Goal: Task Accomplishment & Management: Use online tool/utility

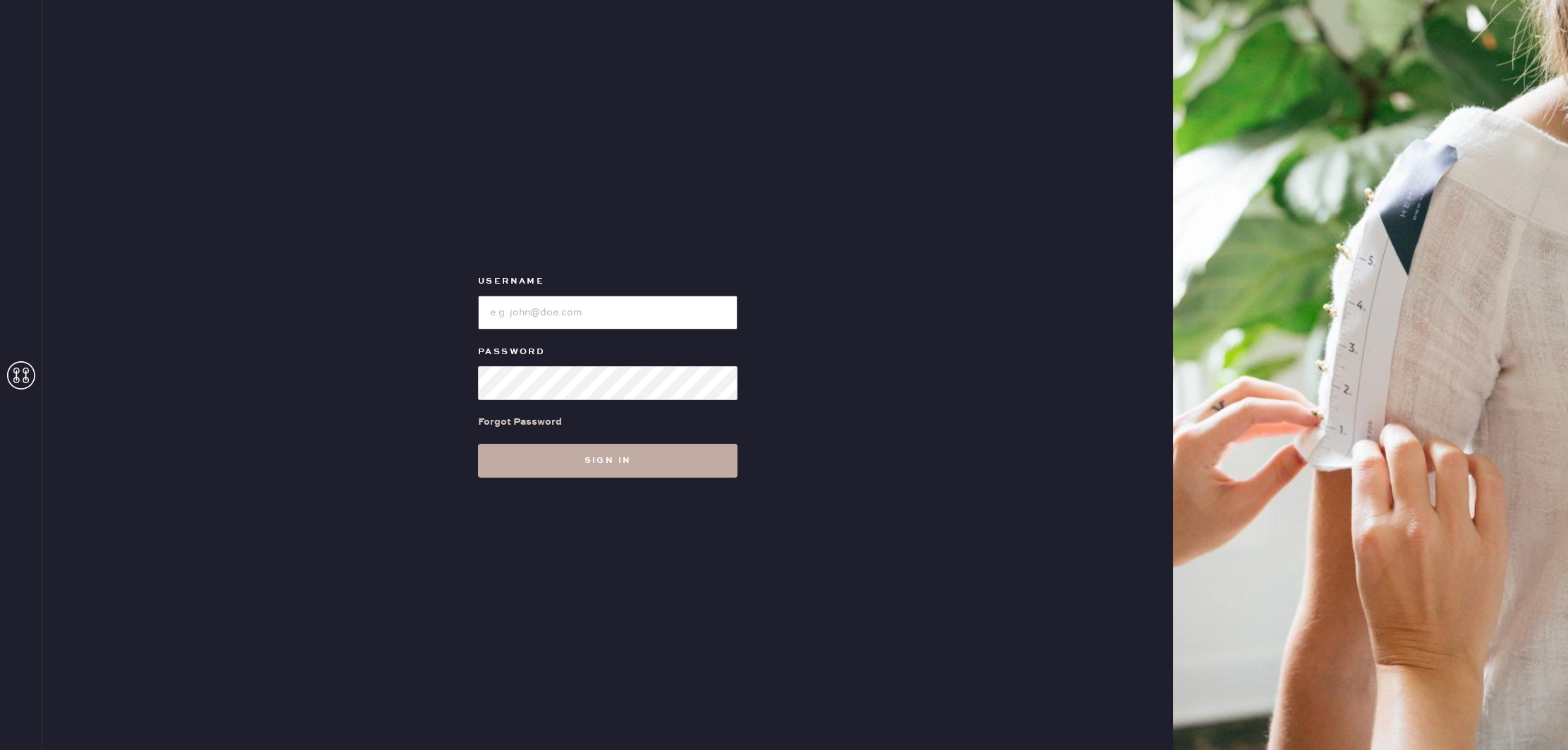
type input "reformationcherrycreek"
click at [623, 461] on button "Sign in" at bounding box center [608, 461] width 260 height 34
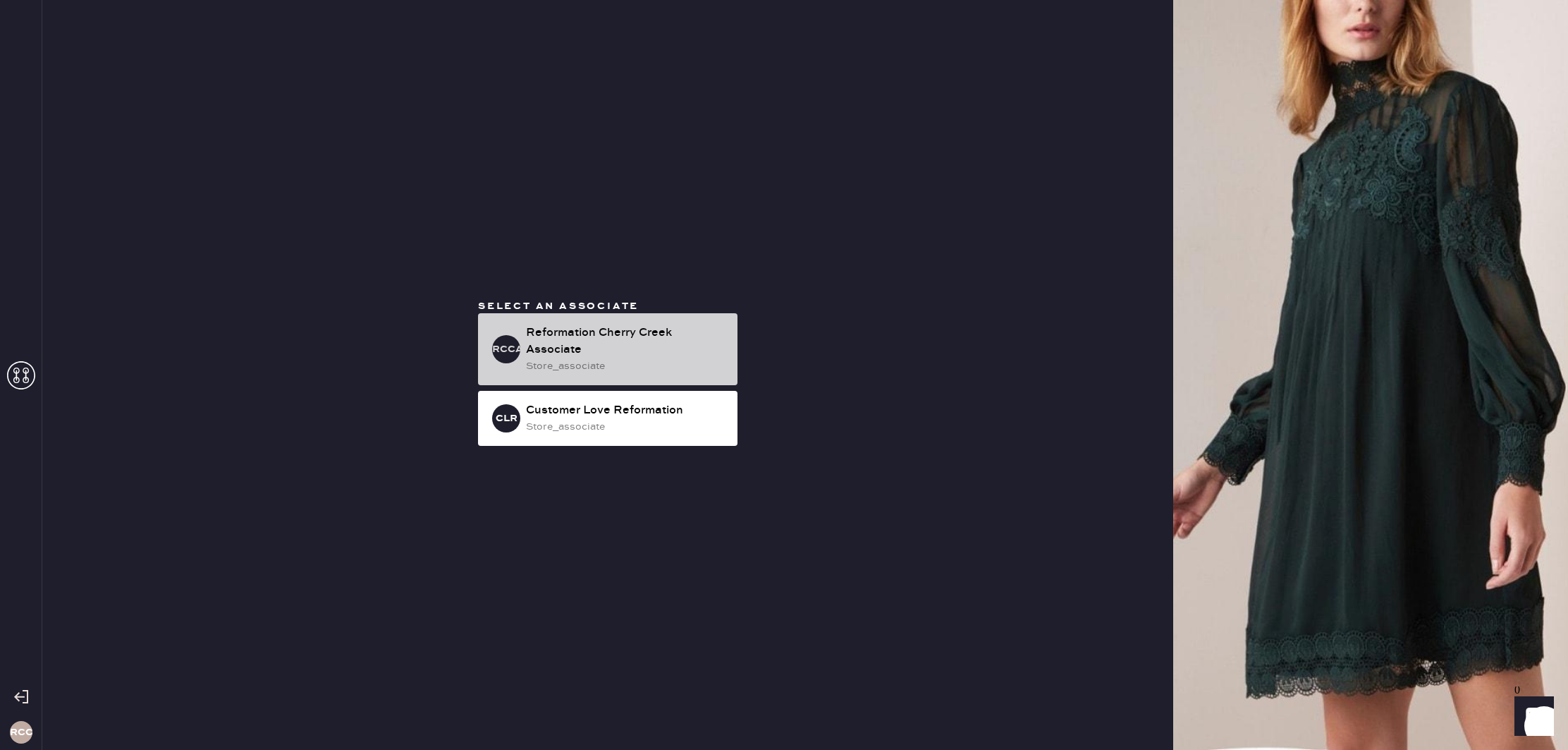
click at [622, 356] on div "Reformation Cherry Creek Associate" at bounding box center [626, 341] width 200 height 34
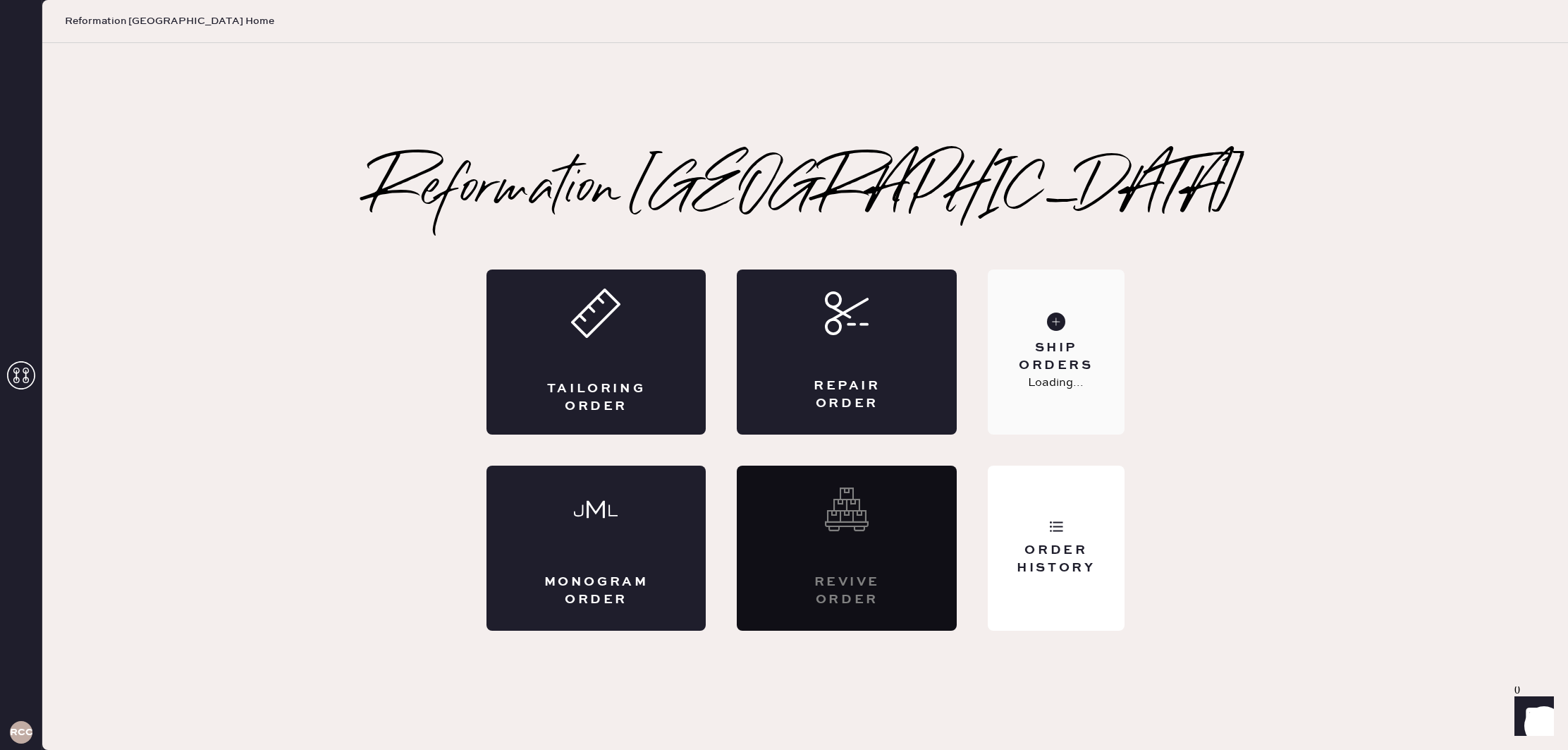
click at [1012, 343] on div "Ship Orders" at bounding box center [1055, 356] width 114 height 35
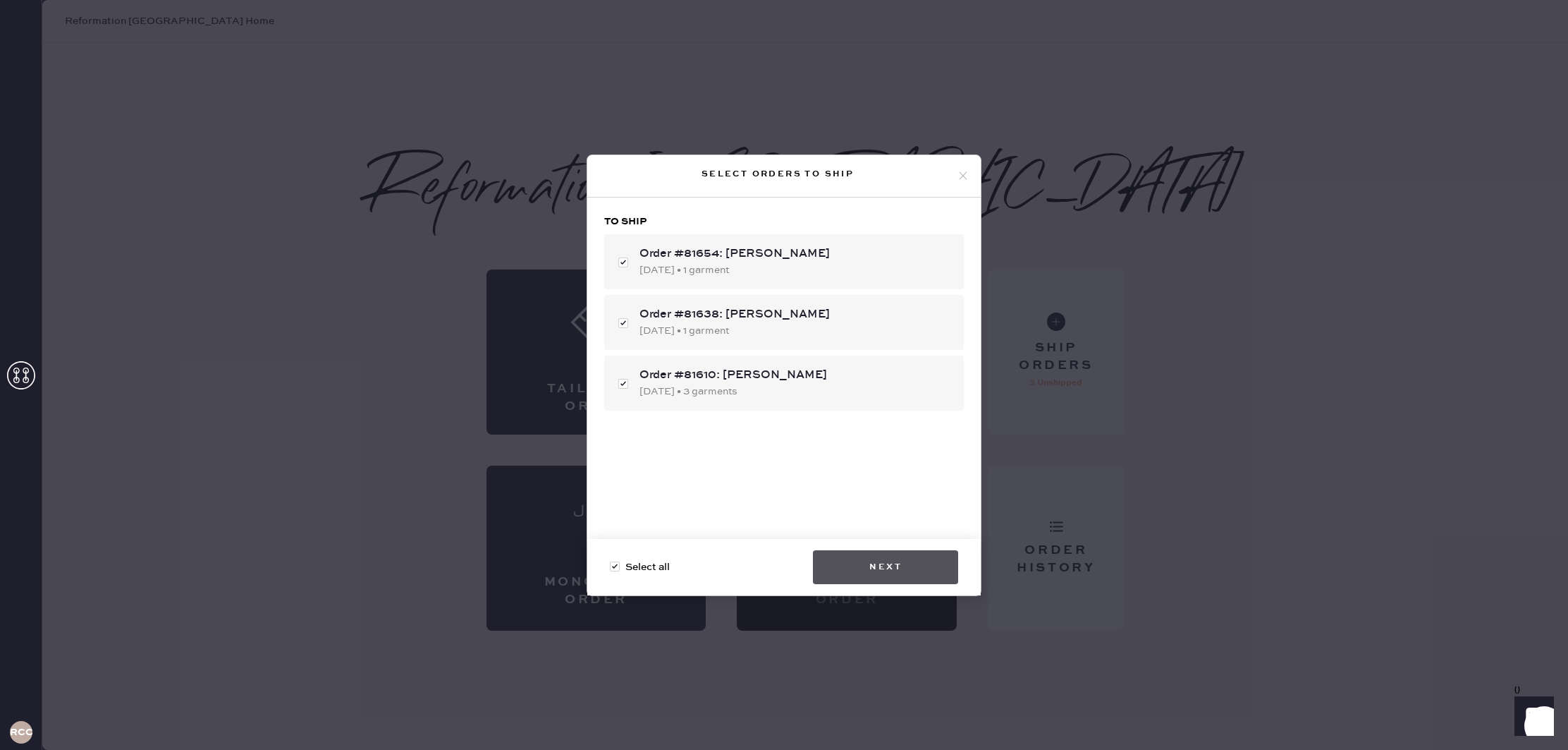
click at [902, 573] on button "Next" at bounding box center [885, 567] width 145 height 34
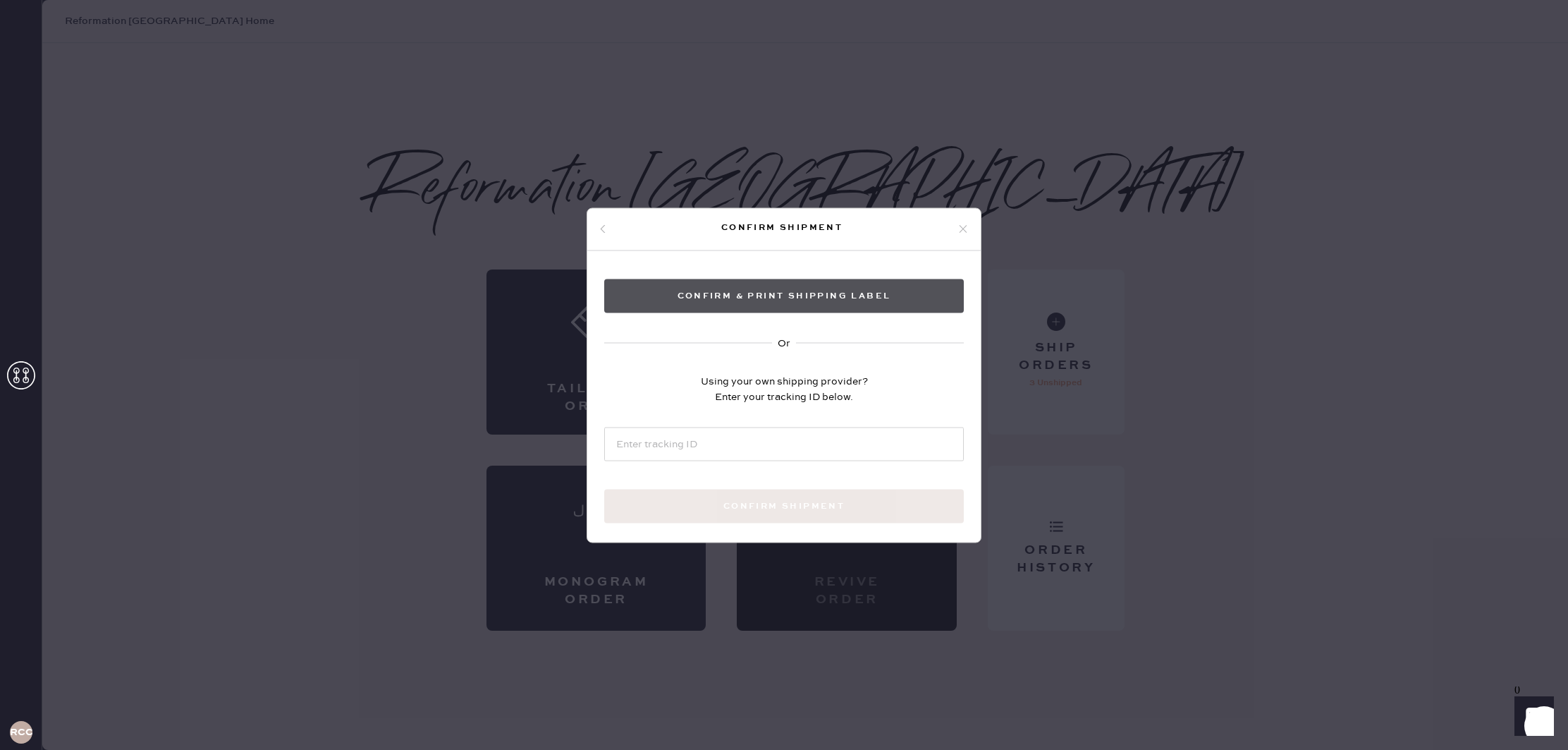
click at [794, 301] on button "Confirm & Print shipping label" at bounding box center [784, 295] width 360 height 34
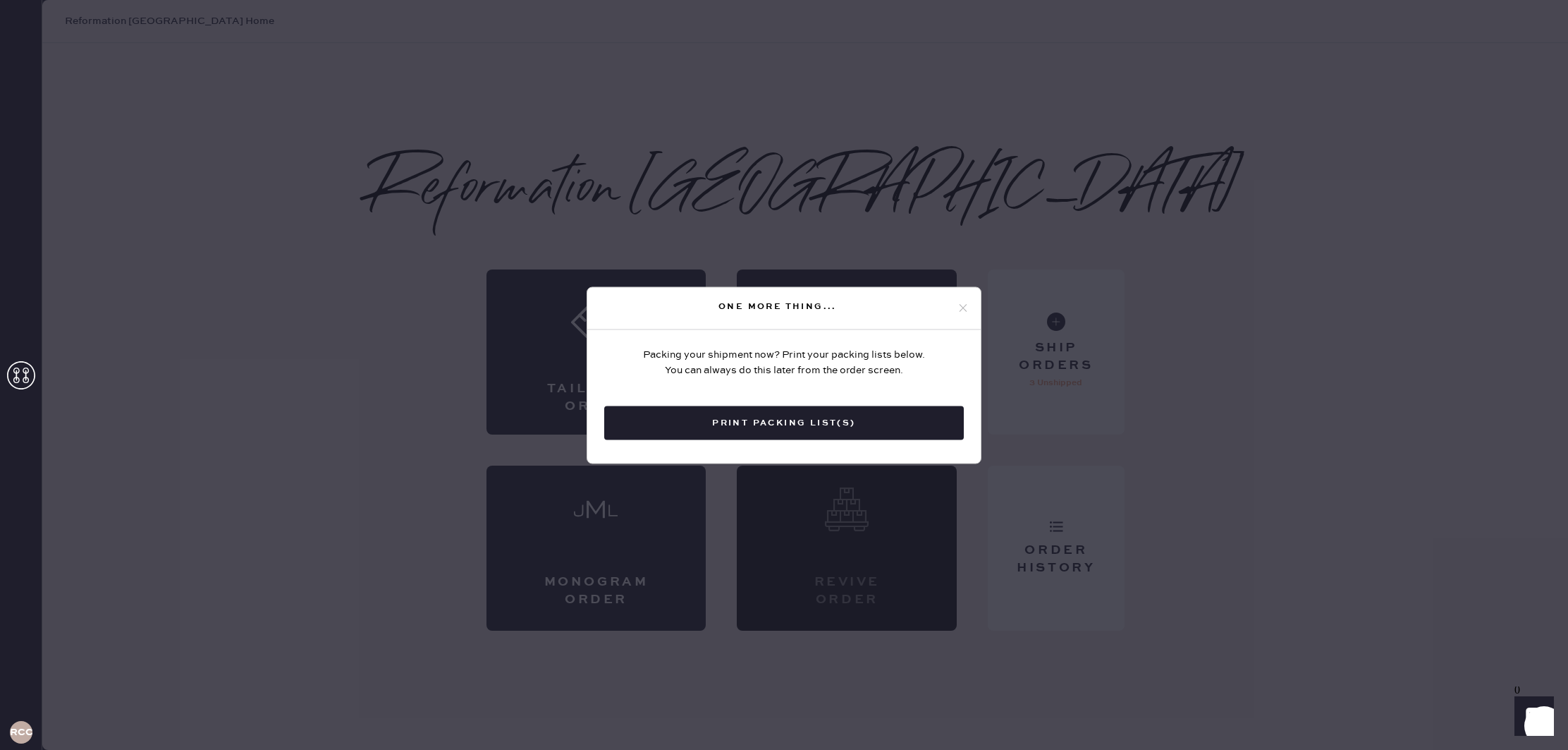
click at [881, 413] on button "Print Packing List(s)" at bounding box center [784, 422] width 360 height 34
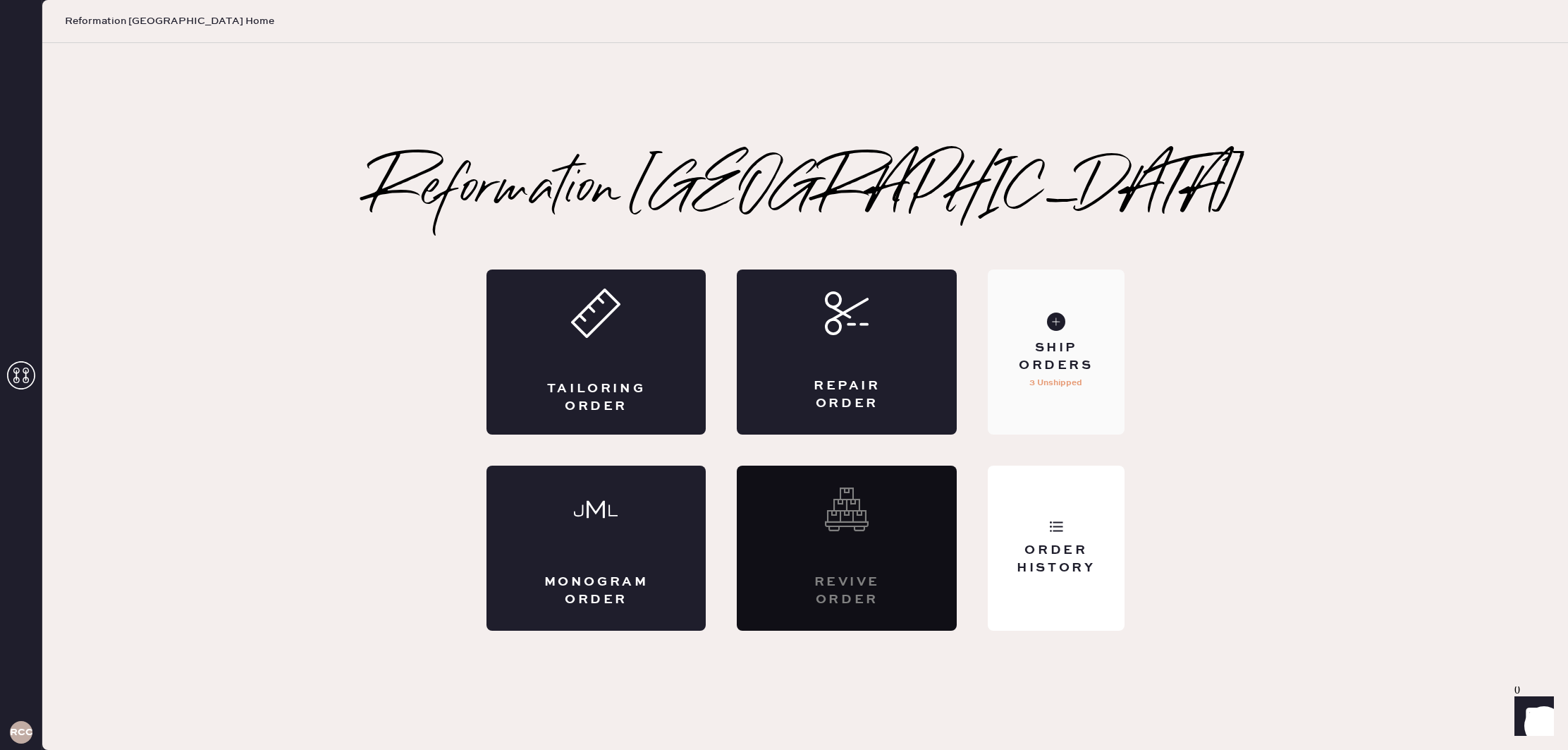
click at [1086, 362] on div "Ship Orders" at bounding box center [1055, 356] width 114 height 35
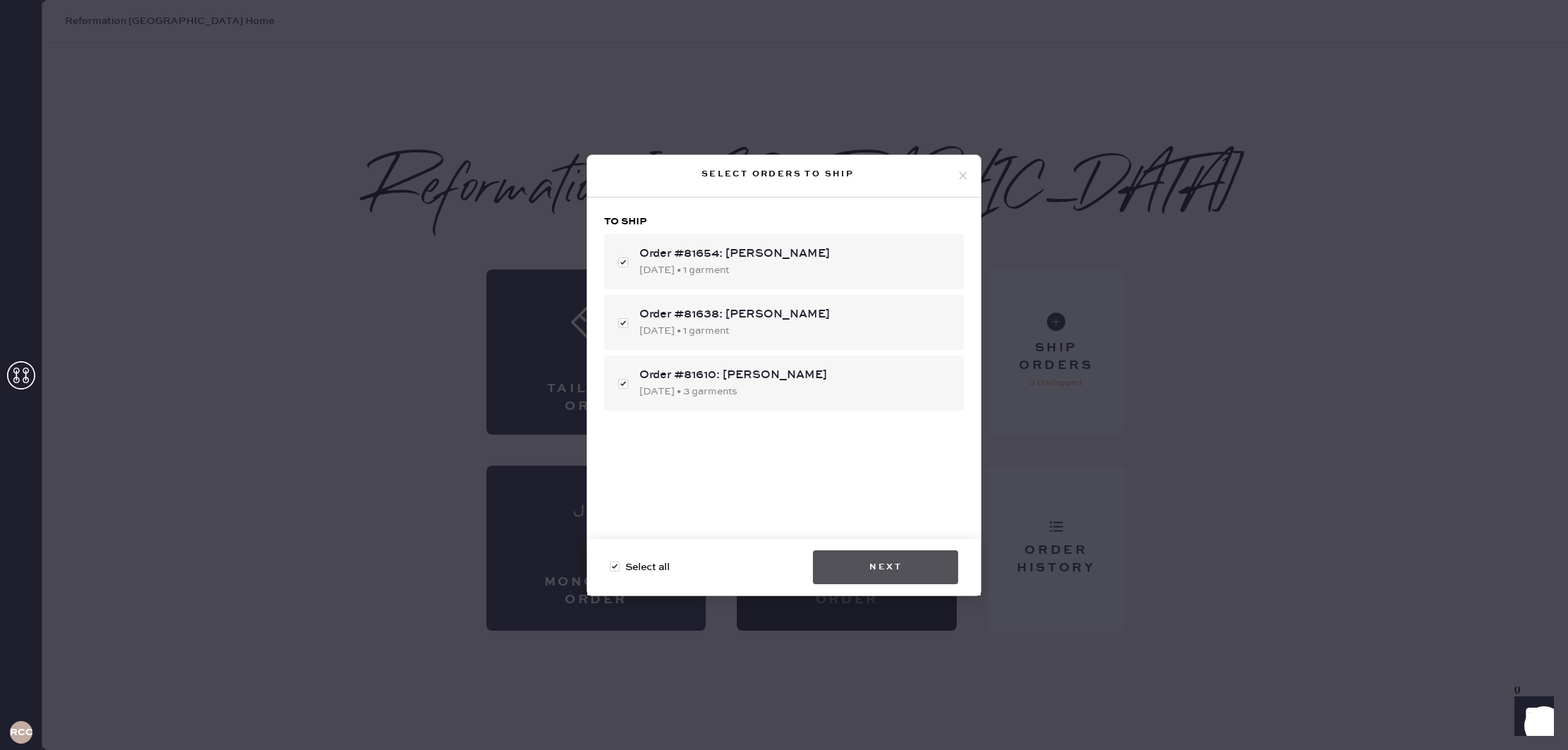
click at [869, 551] on button "Next" at bounding box center [885, 567] width 145 height 34
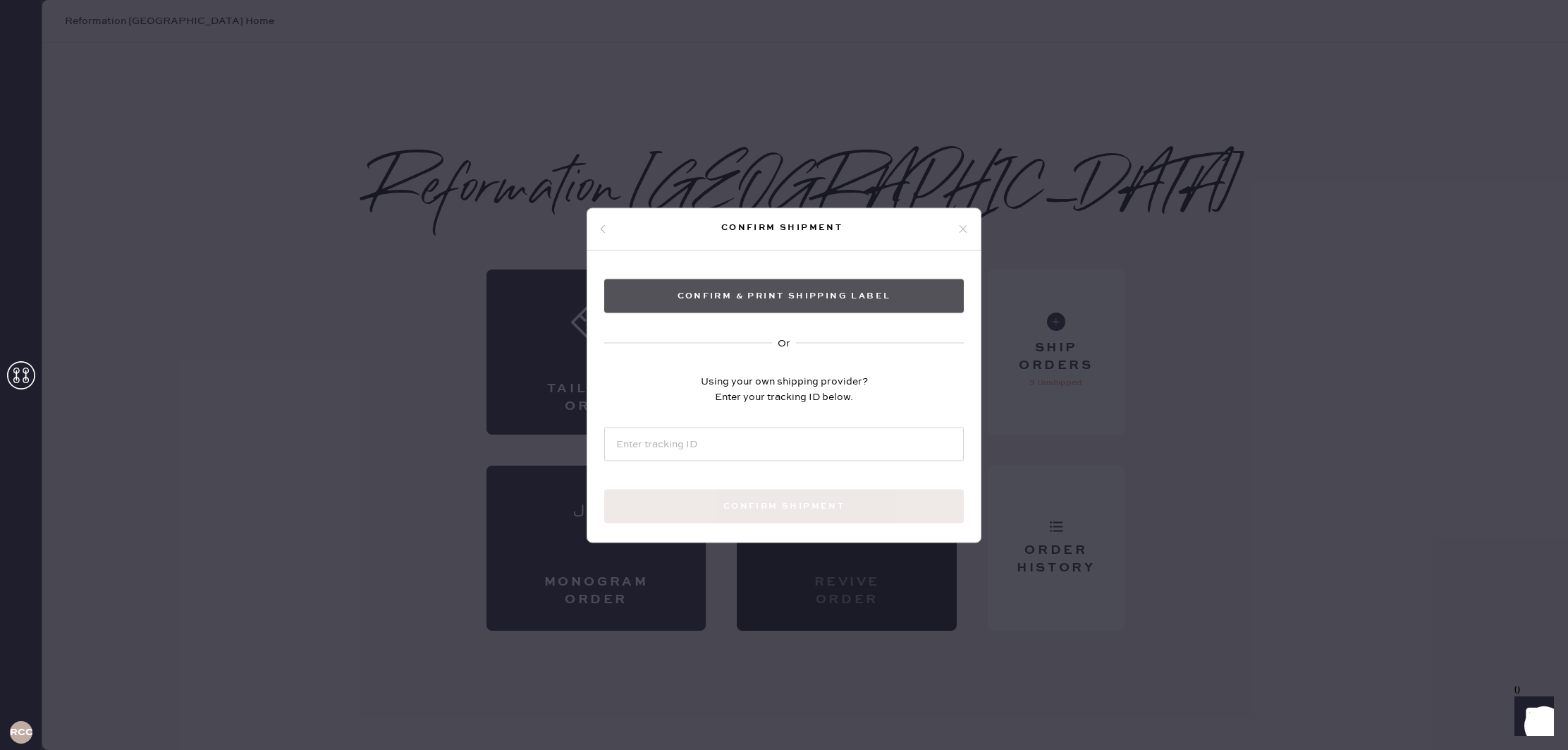
click at [780, 289] on button "Confirm & Print shipping label" at bounding box center [784, 295] width 360 height 34
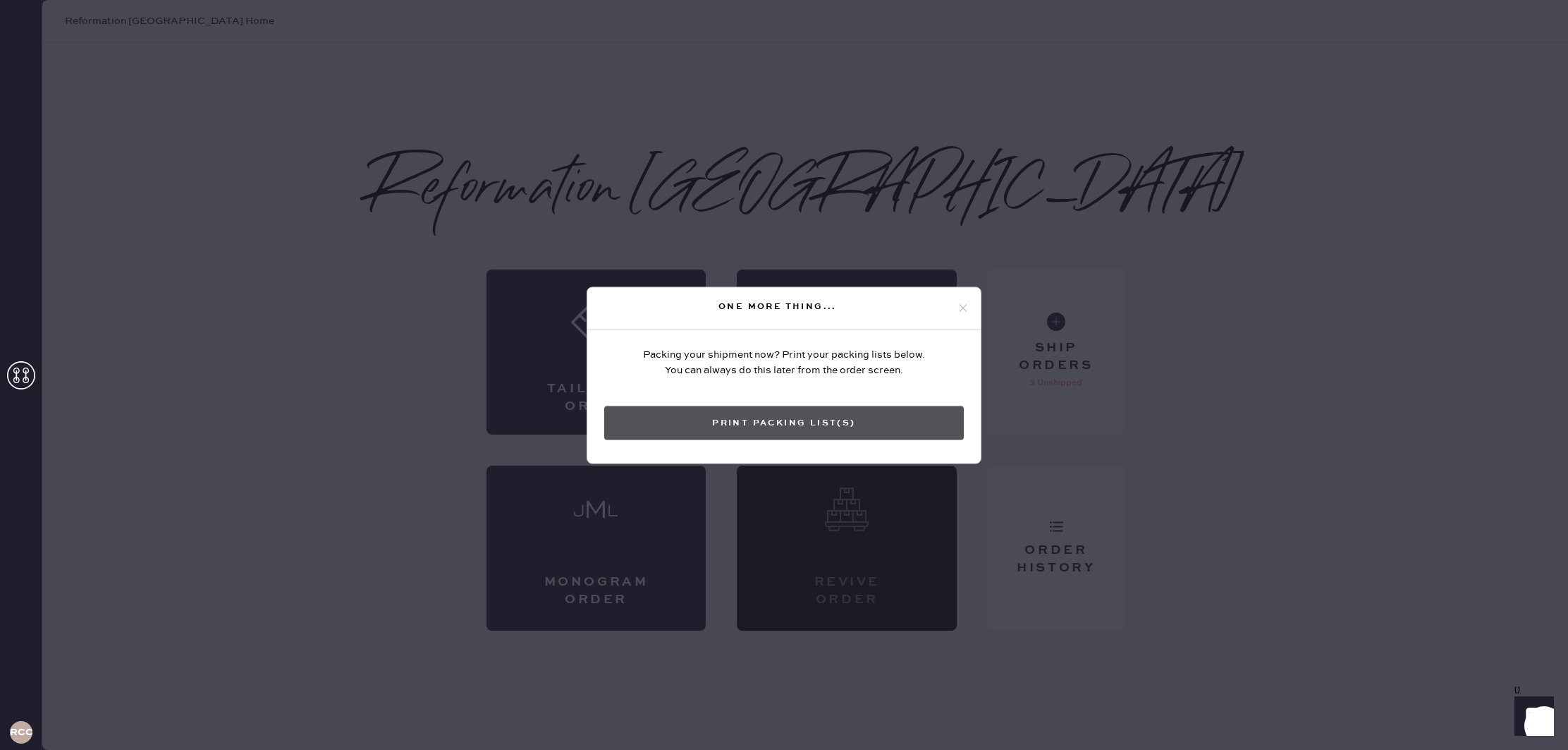
click at [852, 413] on button "Print Packing List(s)" at bounding box center [784, 422] width 360 height 34
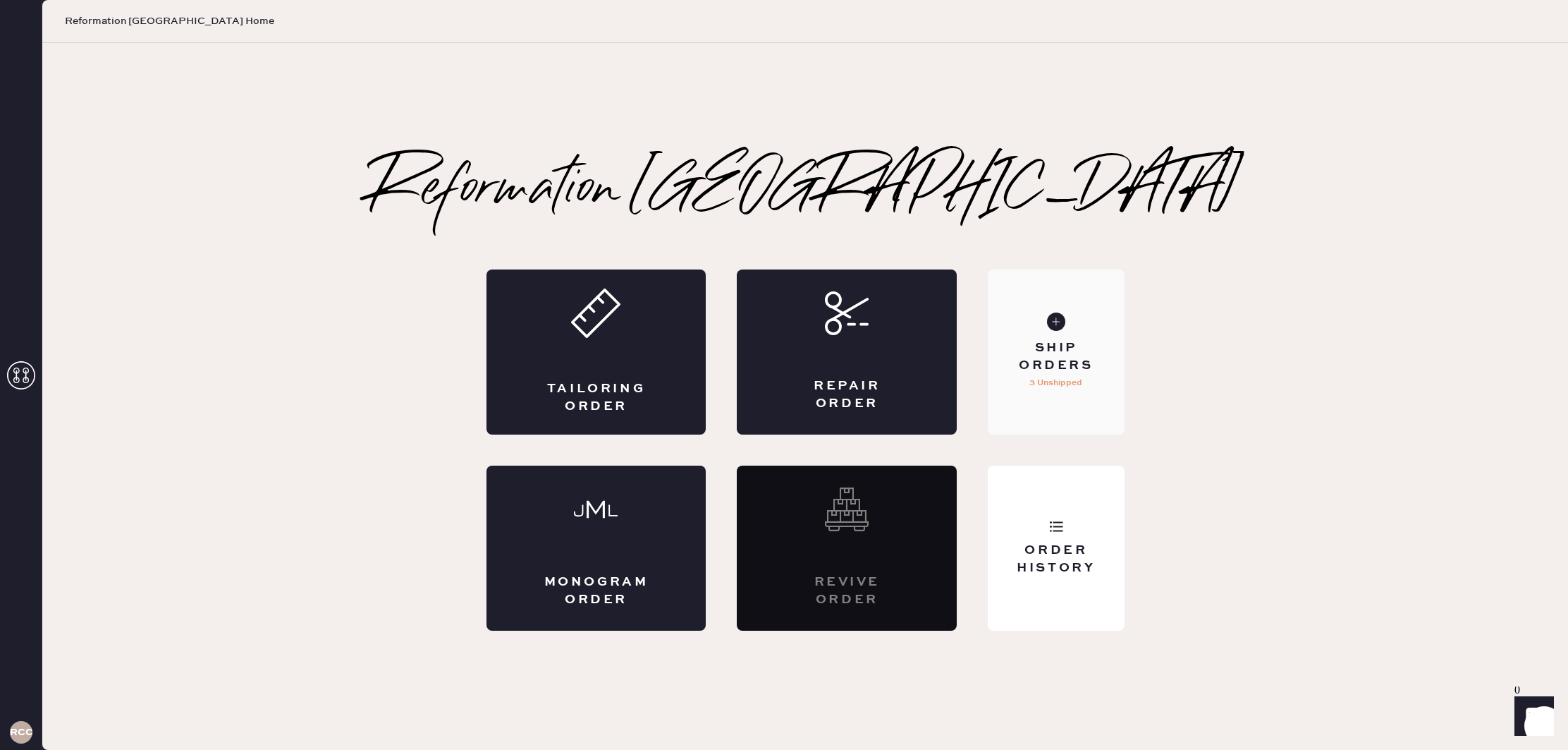
click at [1056, 385] on p "3 Unshipped" at bounding box center [1055, 382] width 53 height 17
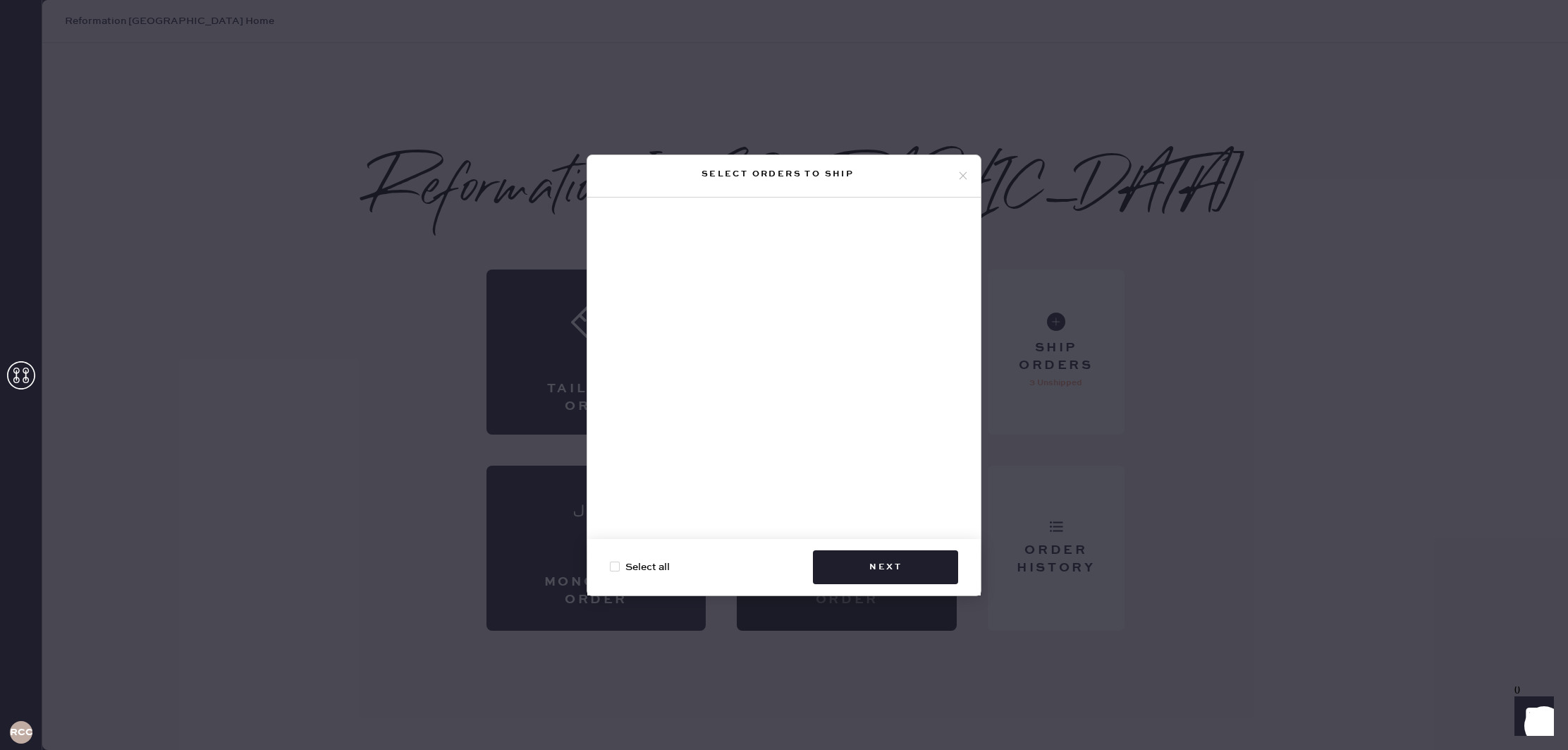
click at [951, 175] on div "Select orders to ship" at bounding box center [778, 174] width 358 height 17
click at [854, 565] on button "Next" at bounding box center [885, 567] width 145 height 34
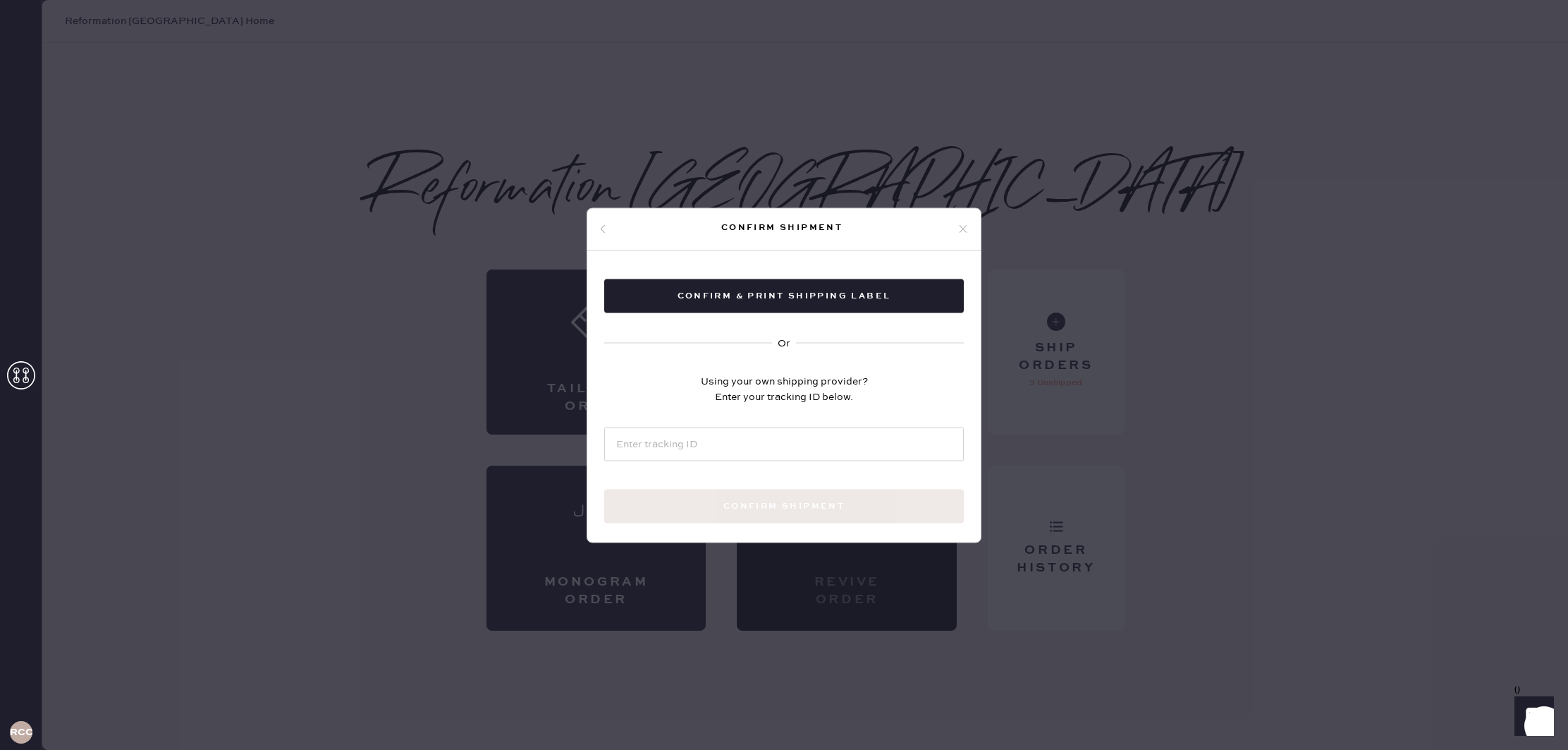
drag, startPoint x: 966, startPoint y: 225, endPoint x: 993, endPoint y: 411, distance: 187.9
click at [966, 225] on icon at bounding box center [963, 229] width 13 height 13
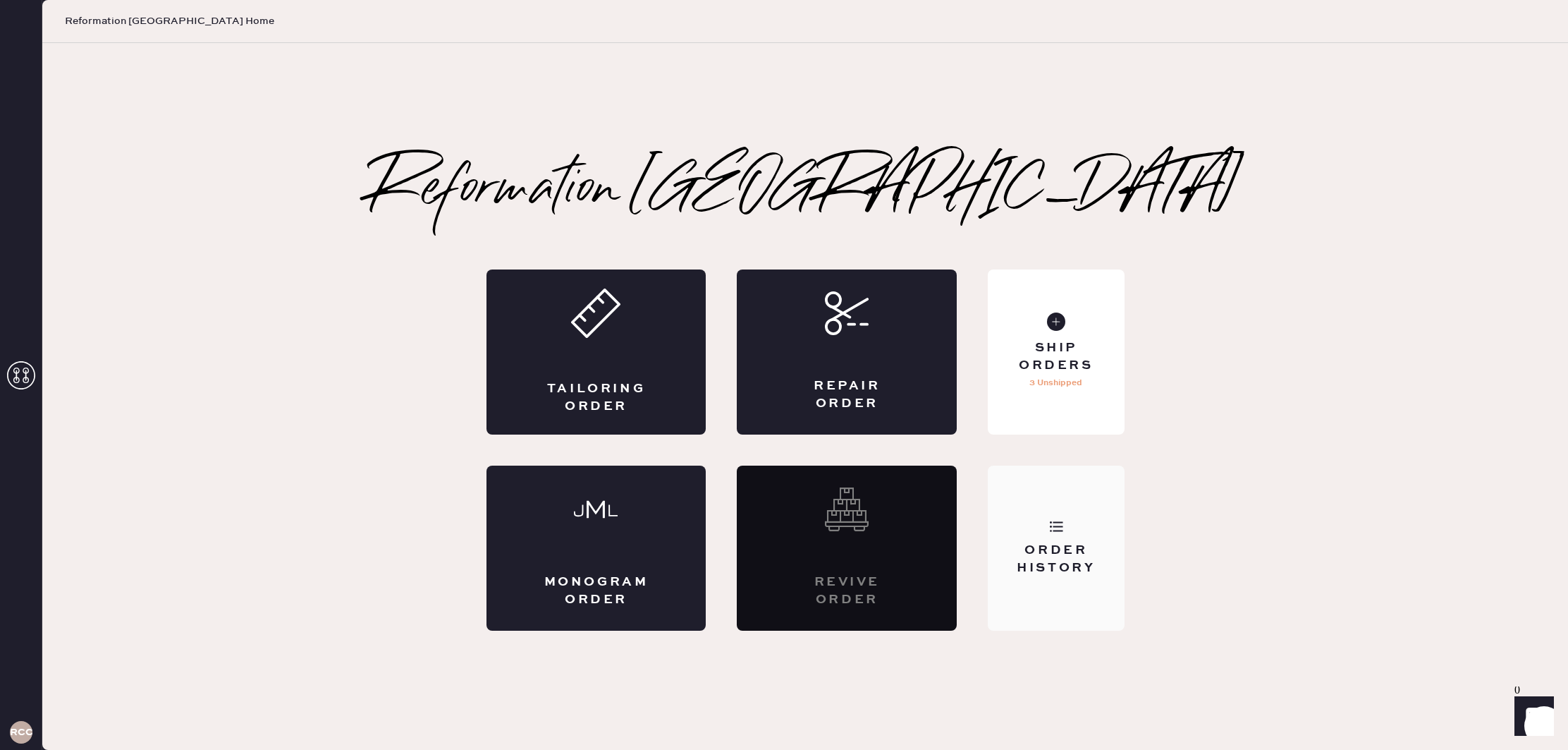
click at [1042, 532] on div "Order History" at bounding box center [1056, 548] width 136 height 165
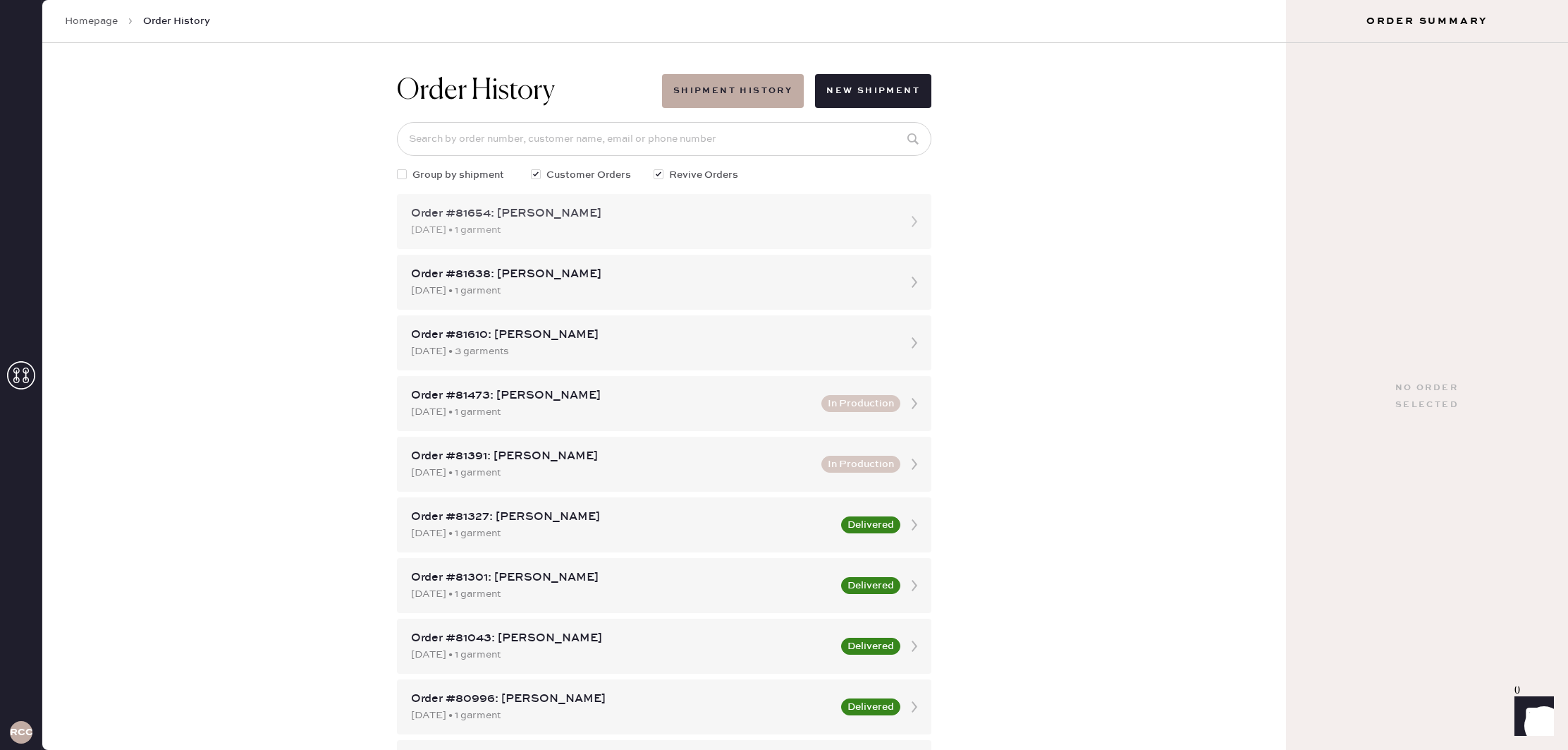
click at [854, 215] on div "Order #81654: [PERSON_NAME]" at bounding box center [651, 213] width 481 height 17
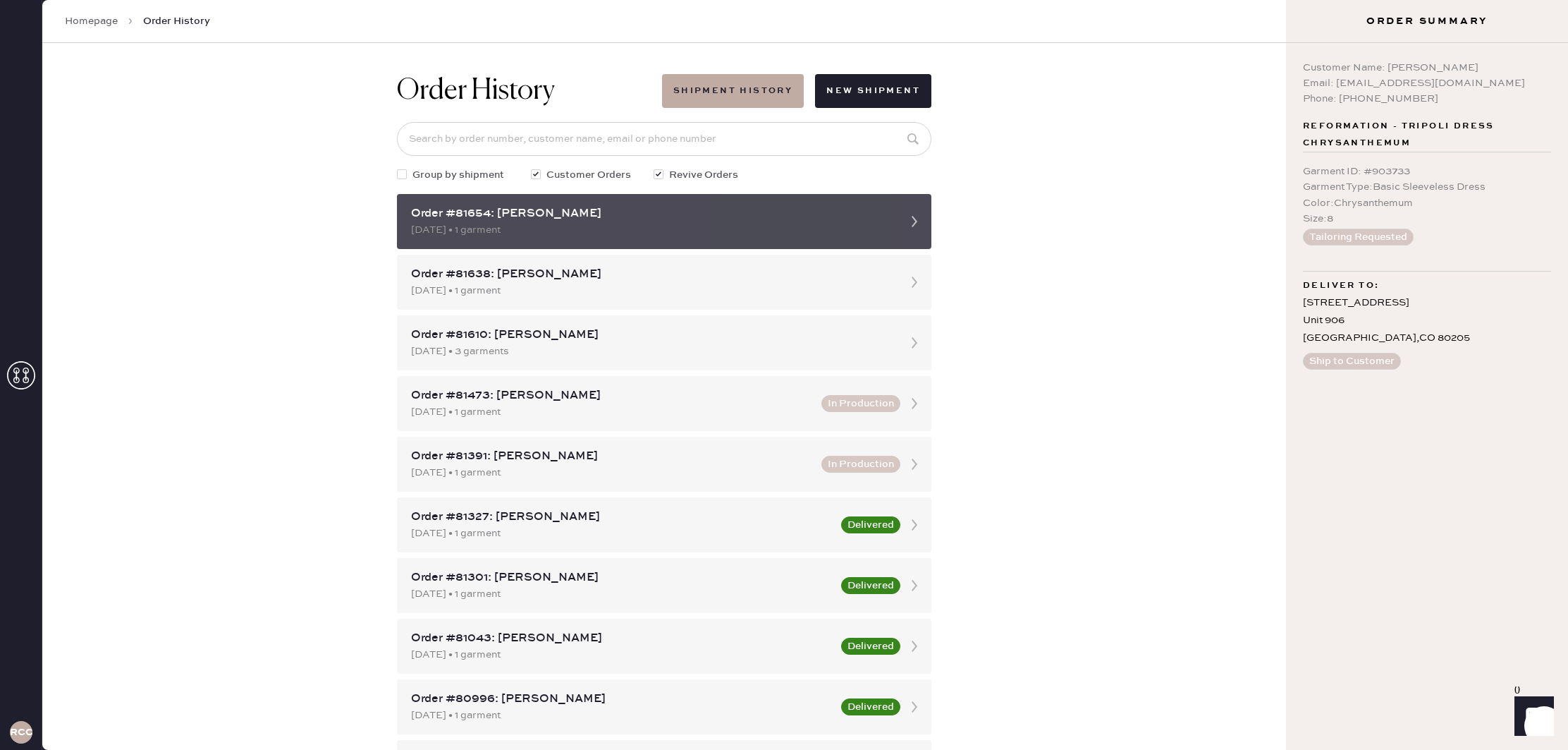
click at [861, 231] on div "[DATE] • 1 garment" at bounding box center [651, 229] width 481 height 15
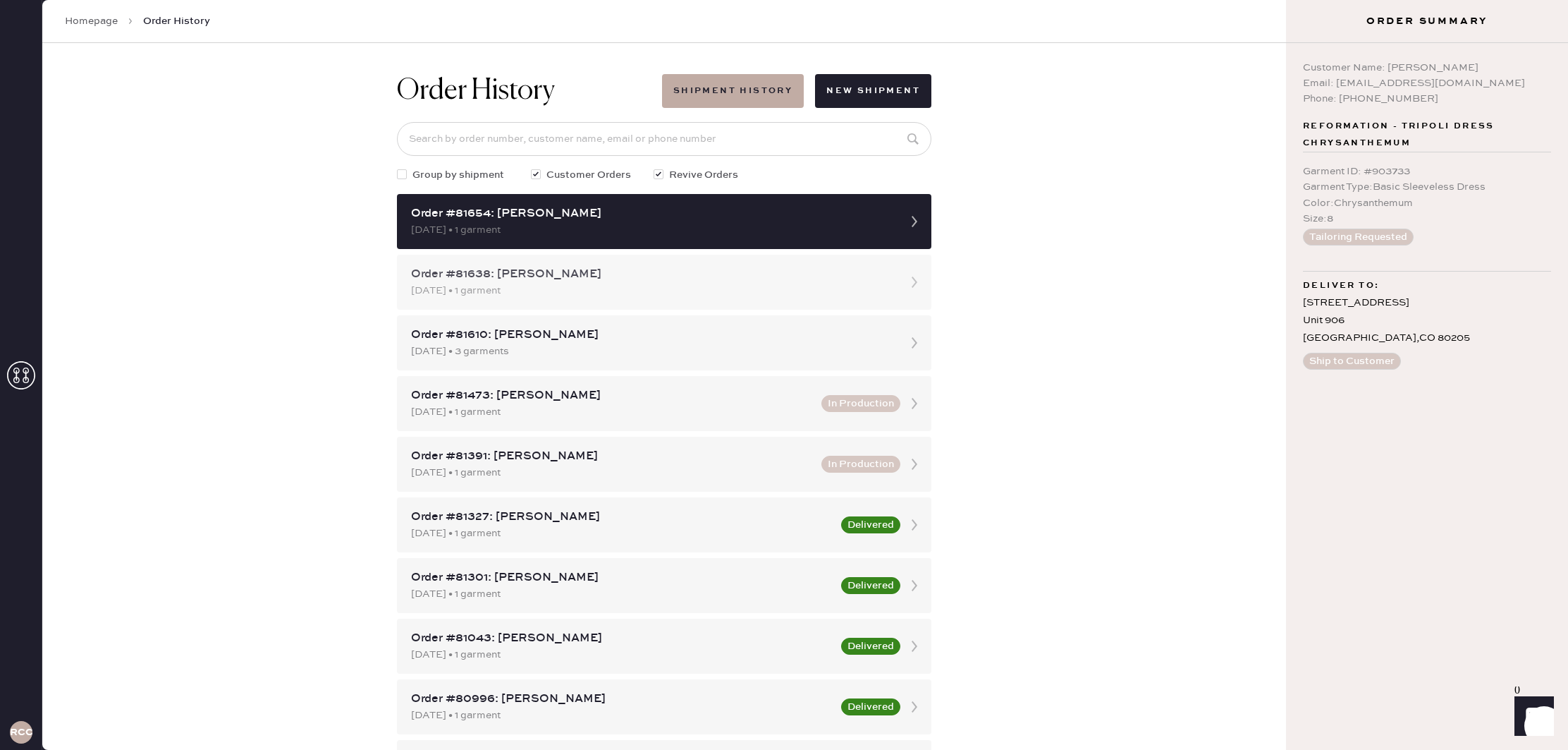
click at [745, 290] on div "[DATE] • 1 garment" at bounding box center [651, 290] width 481 height 15
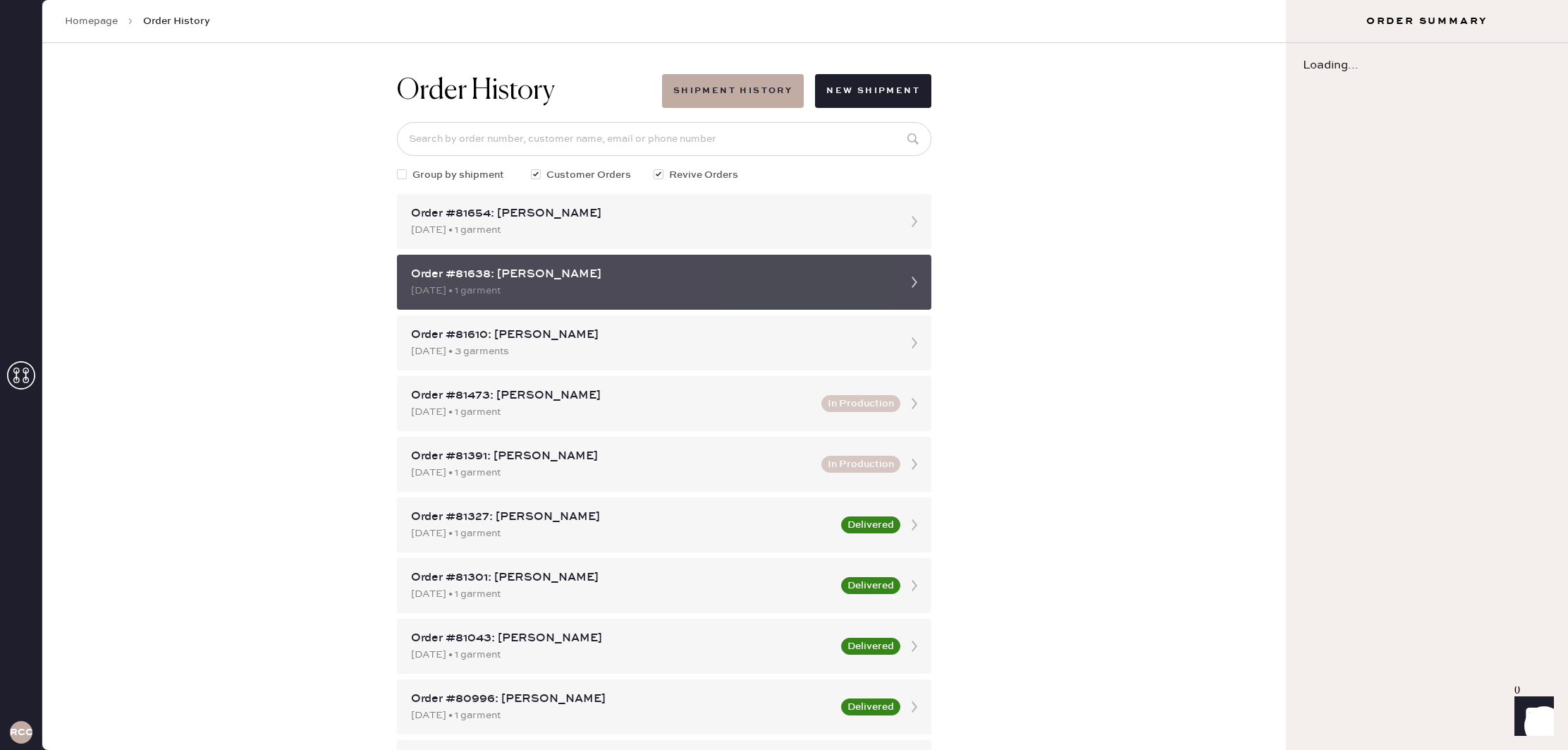
click at [745, 290] on div "[DATE] • 1 garment" at bounding box center [651, 290] width 481 height 15
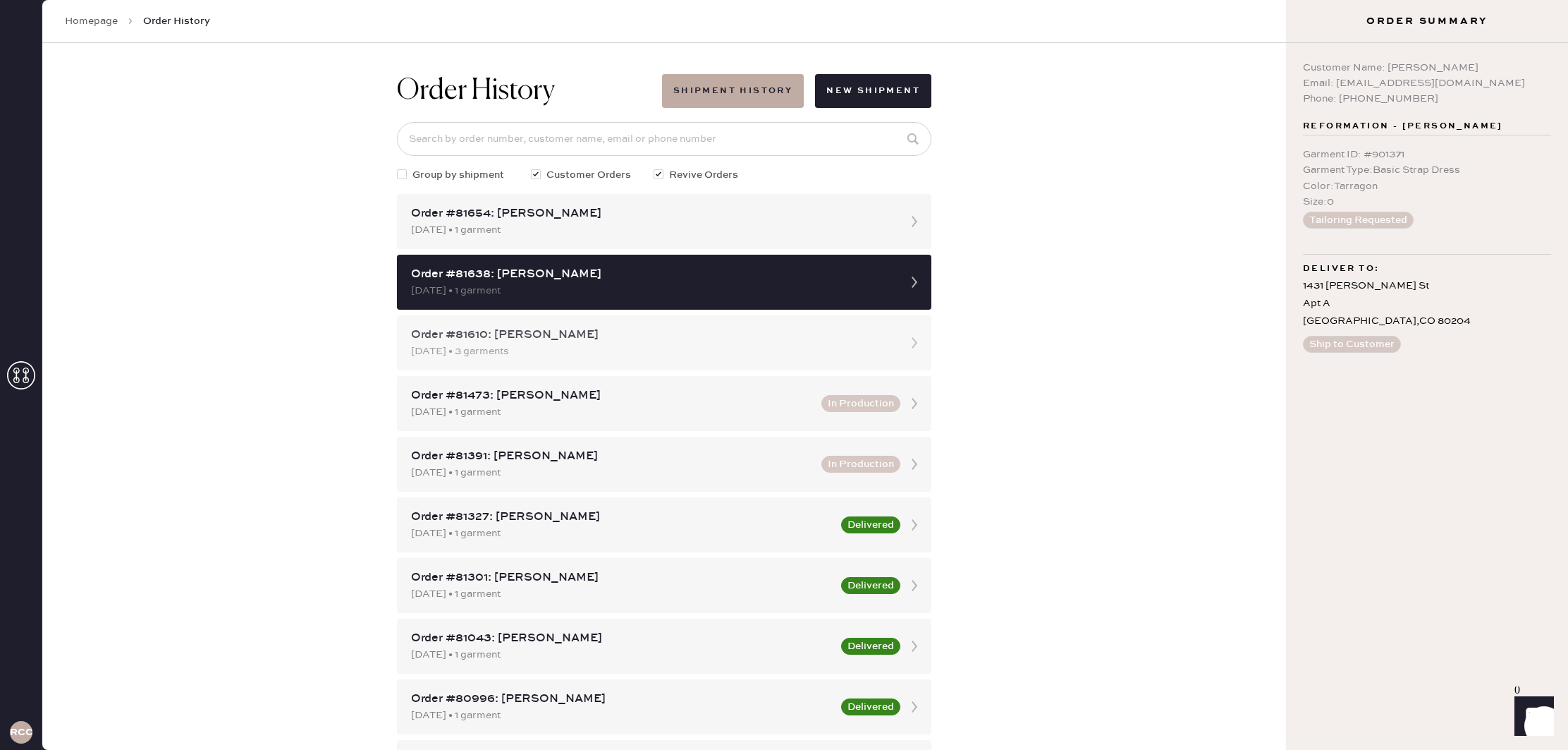
click at [750, 347] on div "[DATE] • 3 garments" at bounding box center [651, 351] width 481 height 15
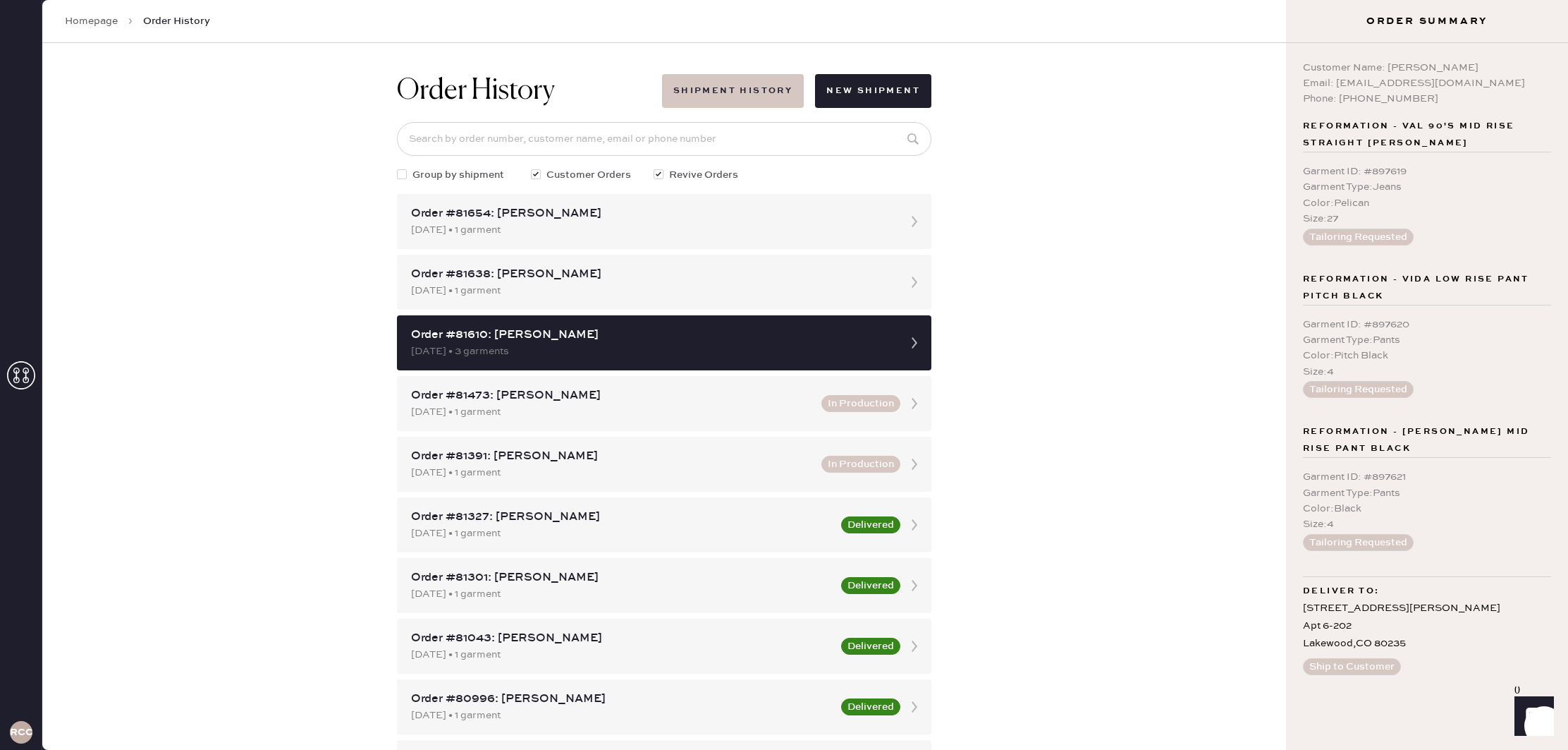
click at [729, 92] on button "Shipment History" at bounding box center [733, 91] width 141 height 34
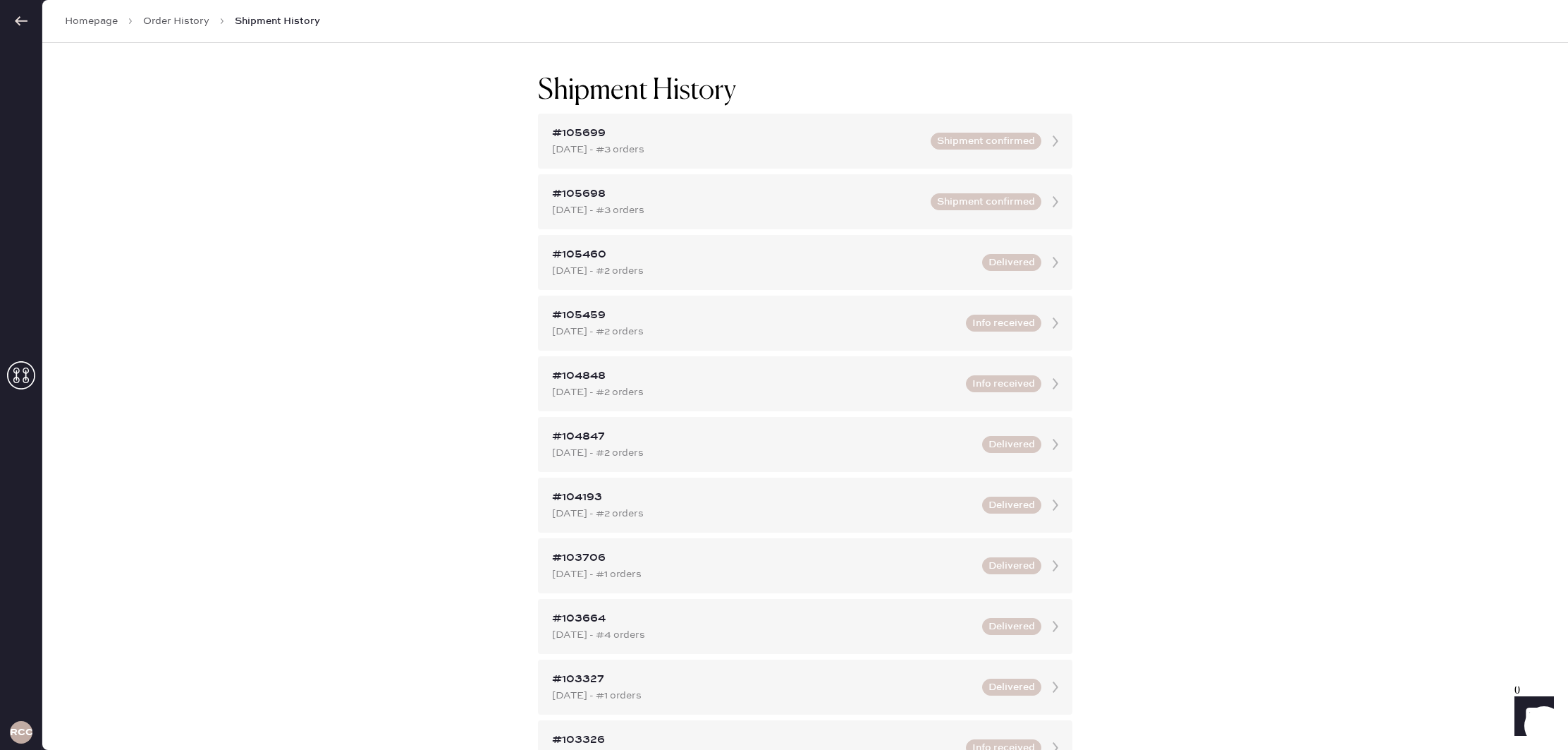
click at [29, 21] on div at bounding box center [21, 21] width 41 height 42
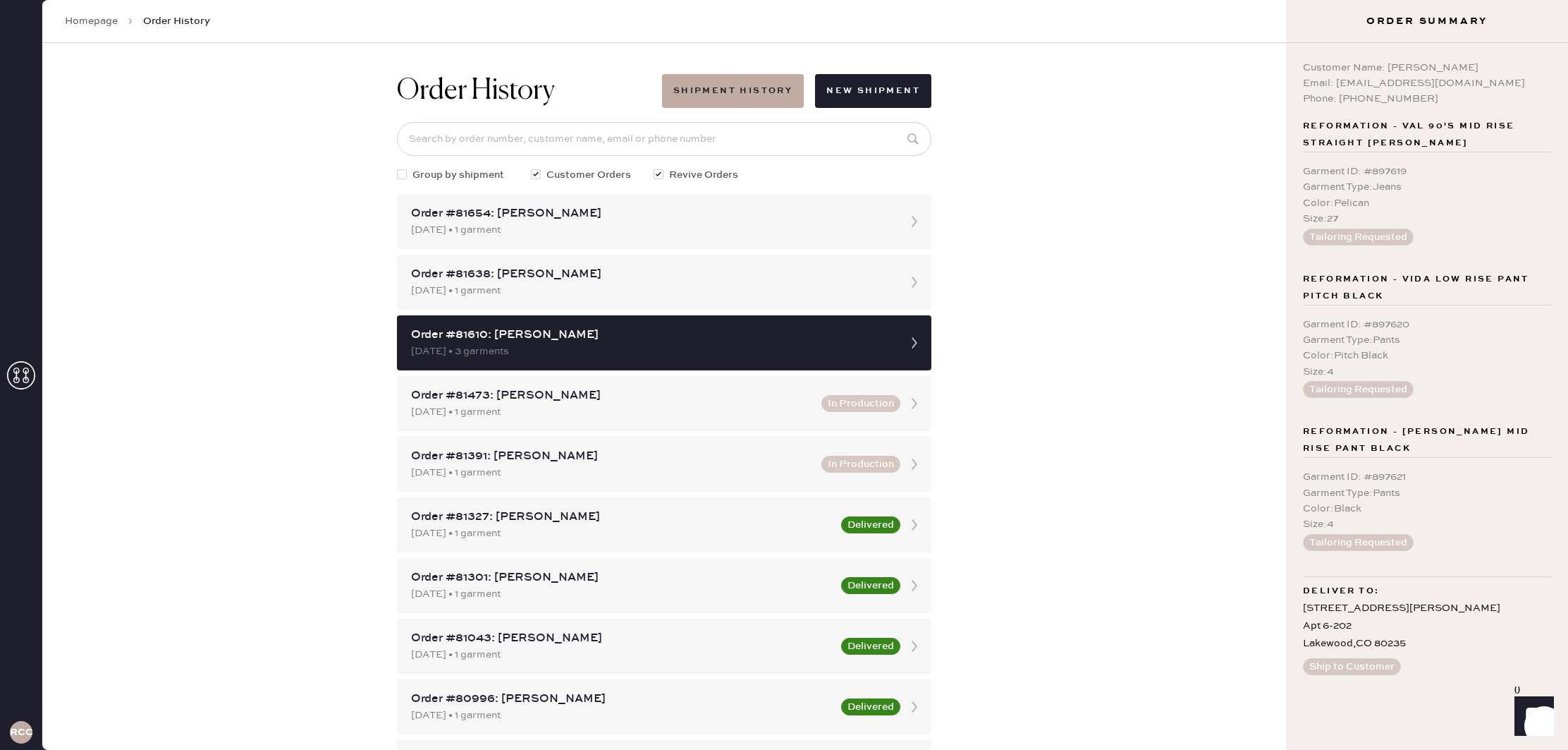
click at [105, 12] on div "Homepage Order History" at bounding box center [664, 21] width 1244 height 43
click at [104, 15] on link "Homepage" at bounding box center [90, 21] width 53 height 14
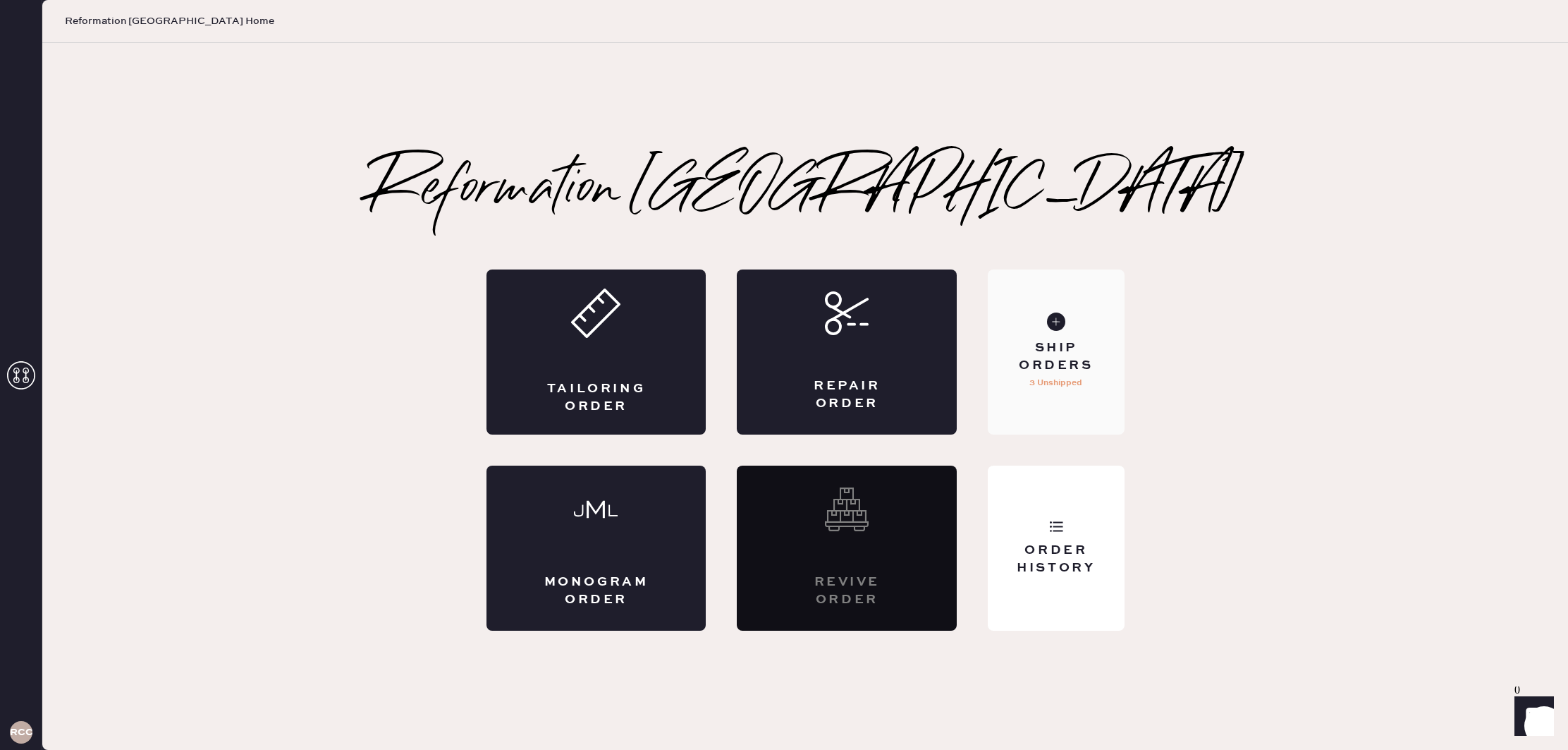
click at [1069, 354] on div "Ship Orders" at bounding box center [1055, 356] width 114 height 35
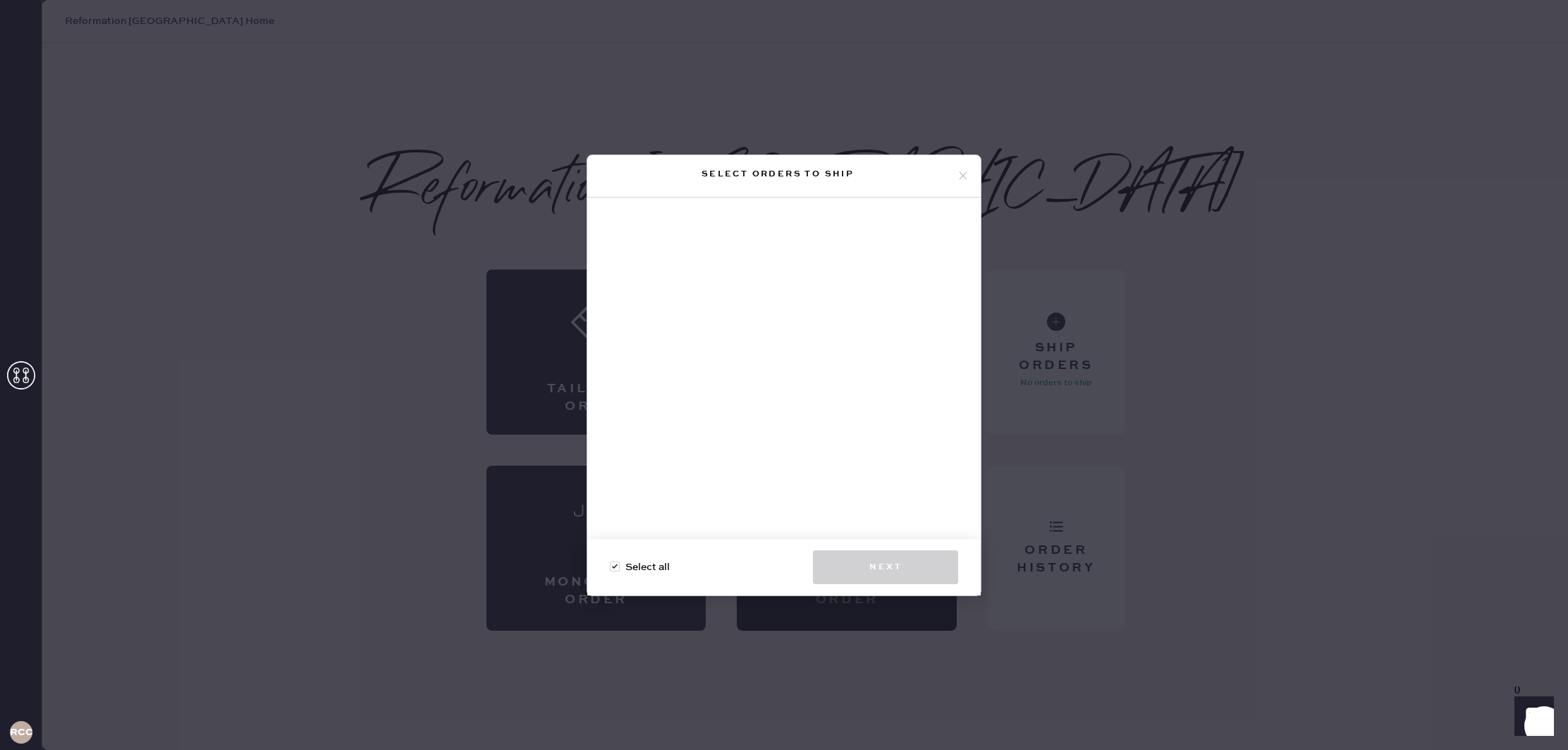
click at [621, 562] on div at bounding box center [618, 567] width 15 height 15
click at [610, 560] on input "Select all" at bounding box center [610, 559] width 1 height 1
click at [620, 566] on div at bounding box center [618, 567] width 15 height 15
click at [610, 560] on input "Select all" at bounding box center [610, 559] width 1 height 1
checkbox input "true"
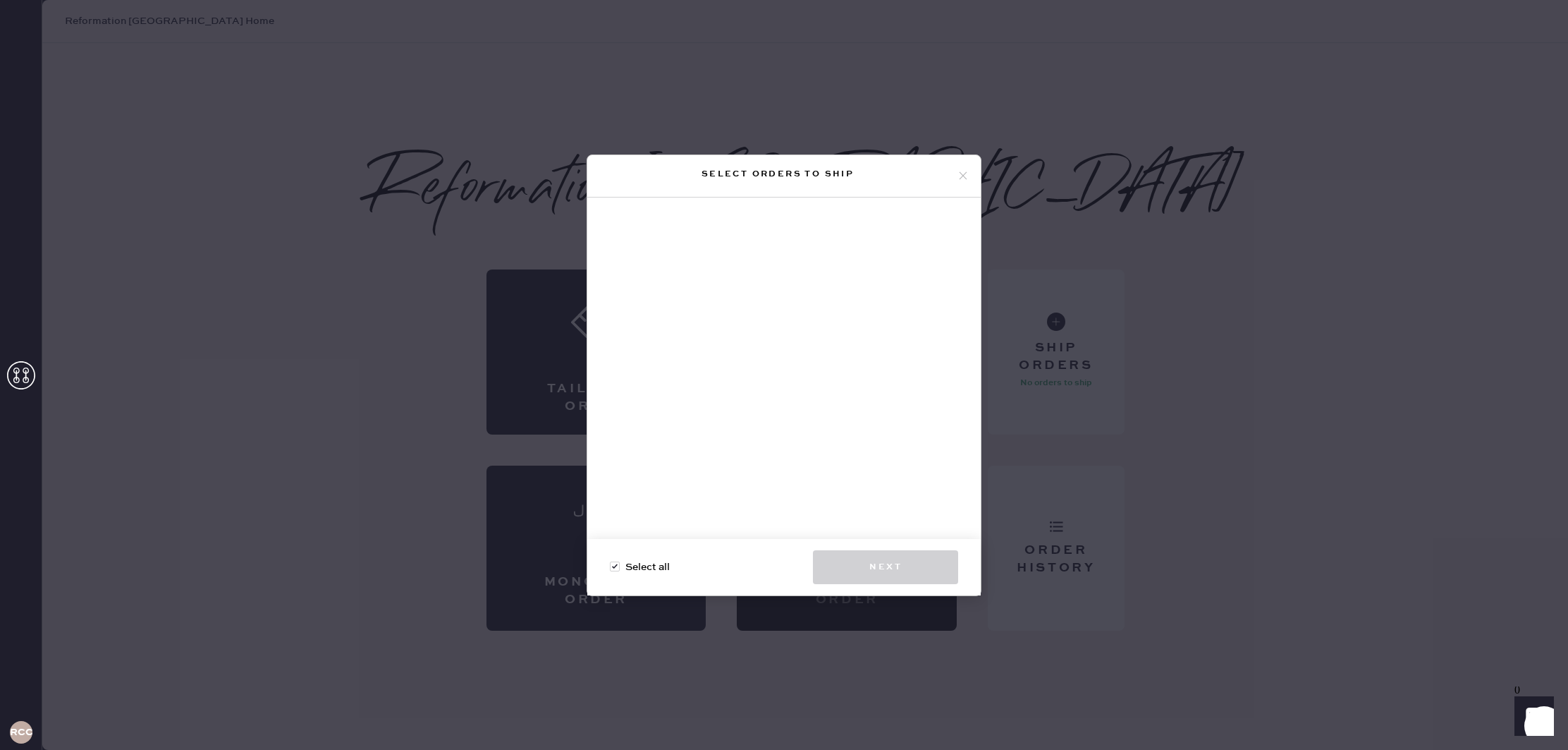
click at [963, 175] on use at bounding box center [963, 175] width 8 height 8
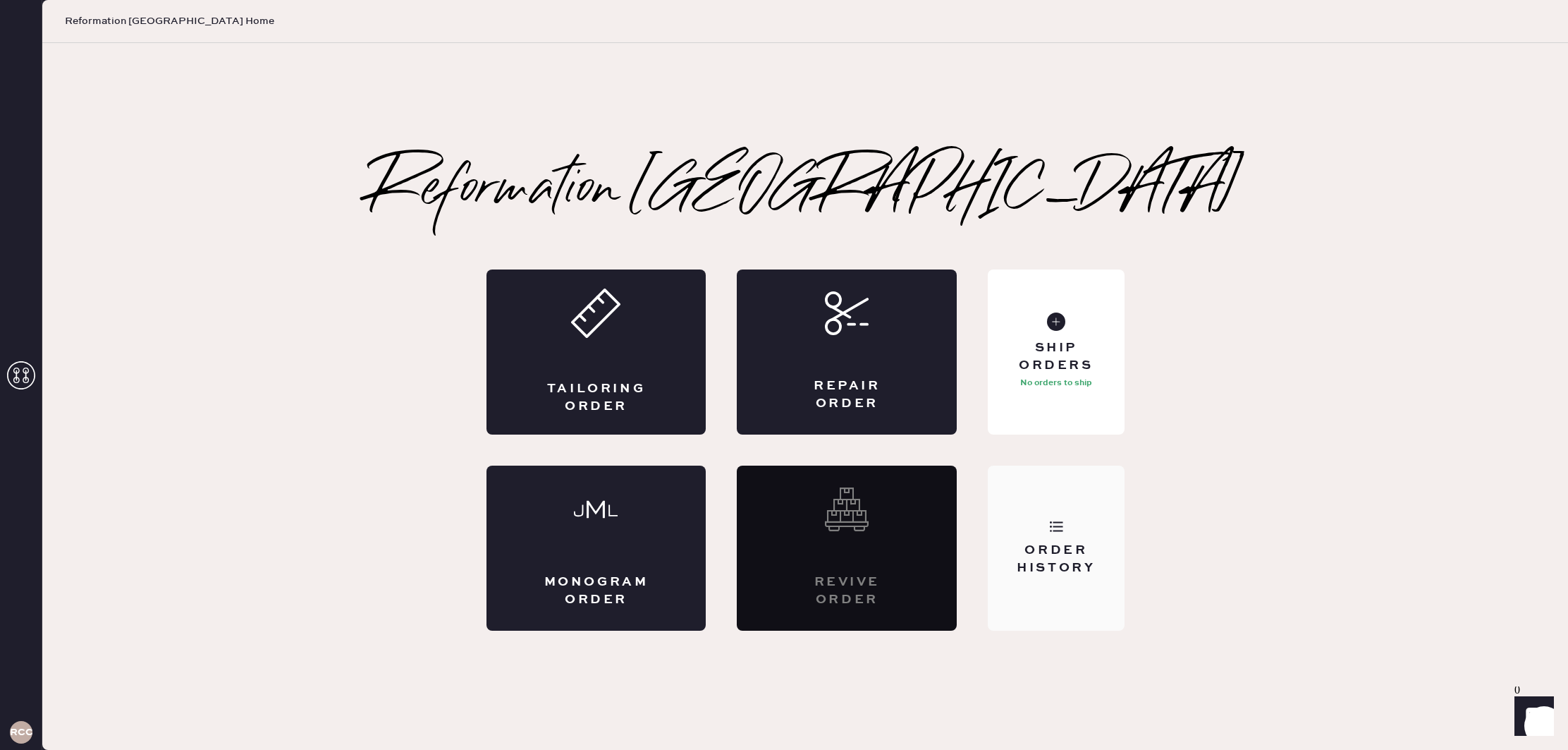
click at [1063, 500] on div "Order History" at bounding box center [1056, 548] width 136 height 165
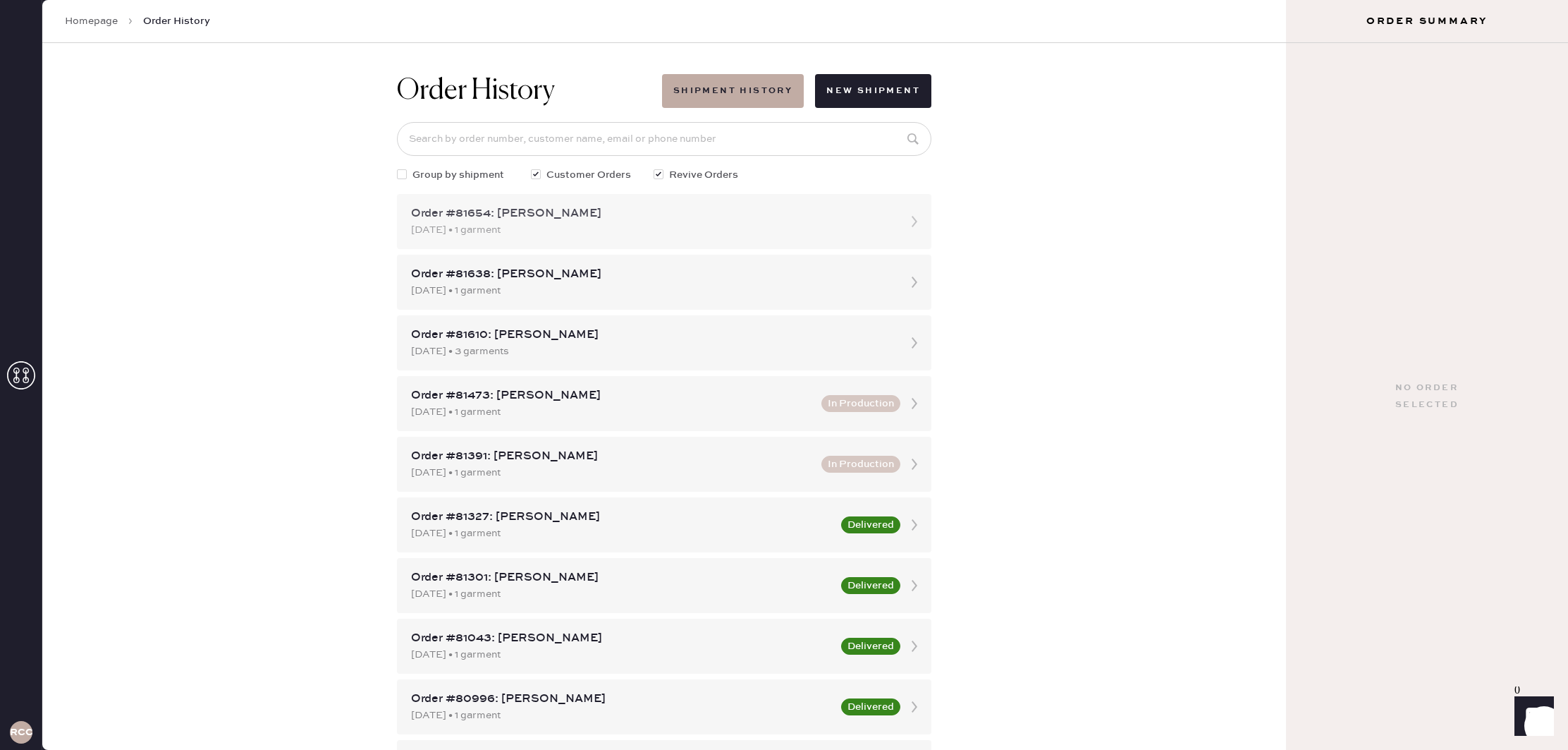
click at [551, 219] on div "Order #81654: [PERSON_NAME]" at bounding box center [651, 213] width 481 height 17
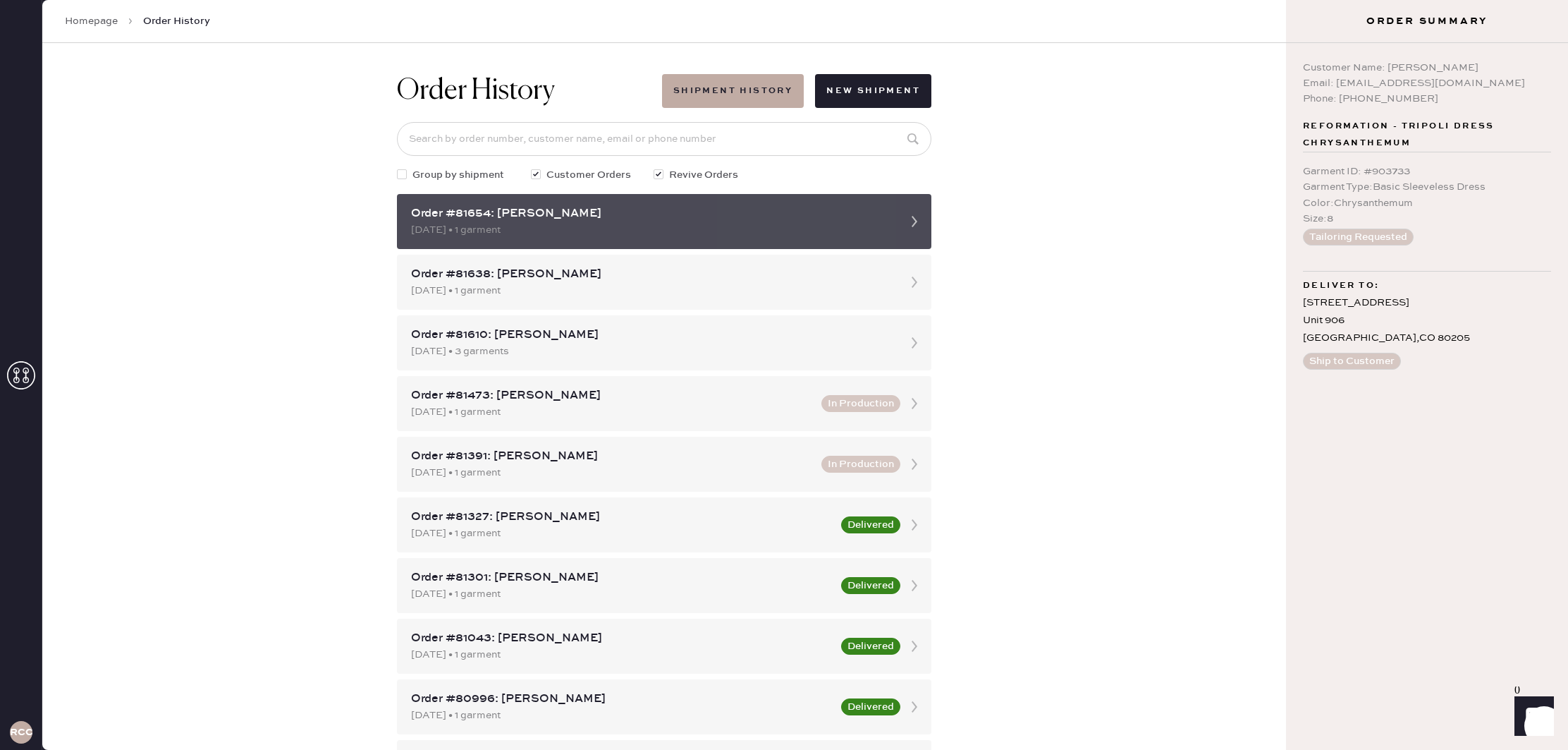
click at [909, 214] on icon at bounding box center [915, 222] width 29 height 29
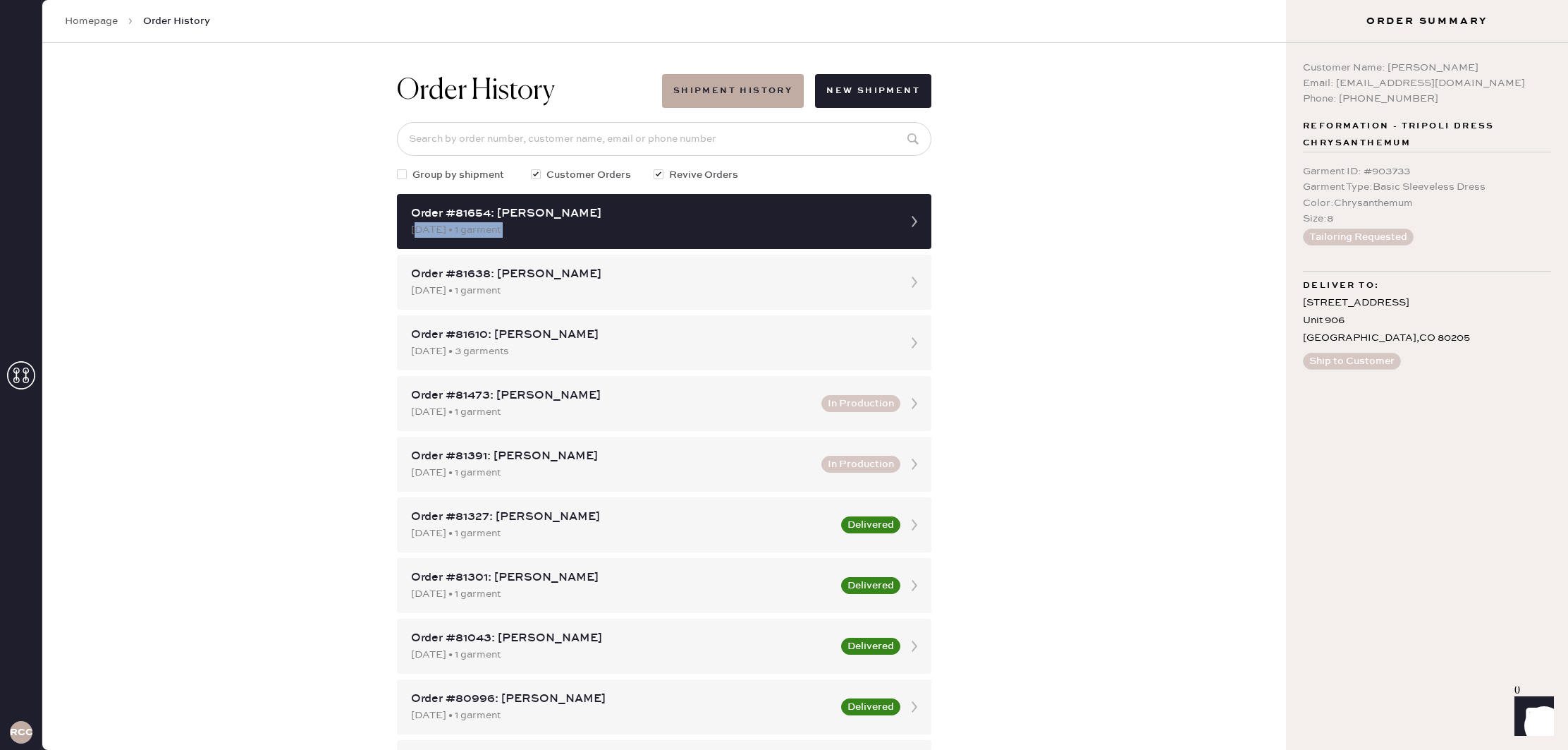
drag, startPoint x: 909, startPoint y: 214, endPoint x: 981, endPoint y: 219, distance: 72.2
click at [910, 214] on icon at bounding box center [915, 222] width 29 height 29
click at [550, 299] on div "Order #81638: [PERSON_NAME] [DATE] • 1 garment" at bounding box center [664, 281] width 534 height 55
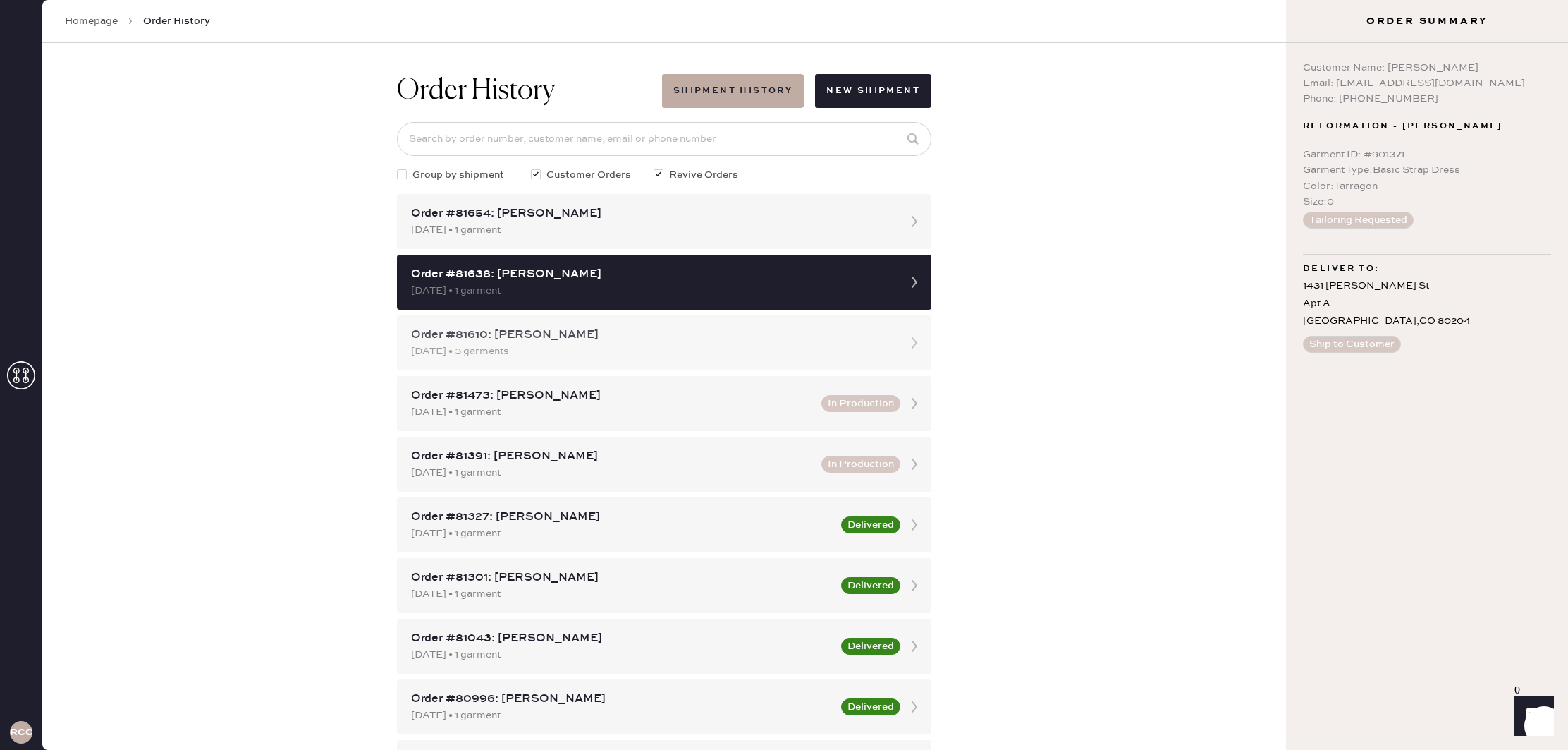
click at [548, 330] on div "Order #81610: [PERSON_NAME]" at bounding box center [651, 335] width 481 height 17
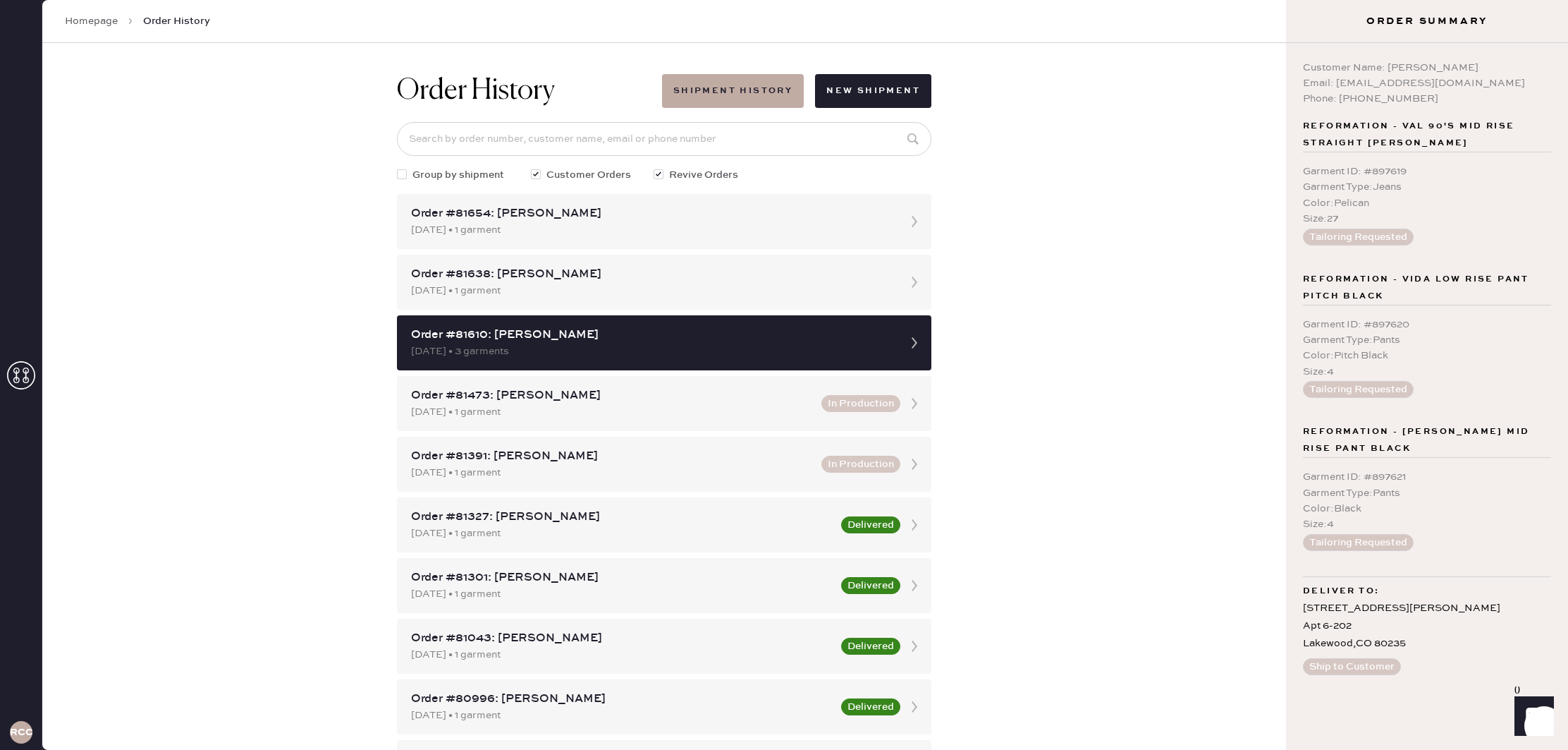
click at [1514, 723] on div "0 Launch Front Chat" at bounding box center [1534, 709] width 39 height 52
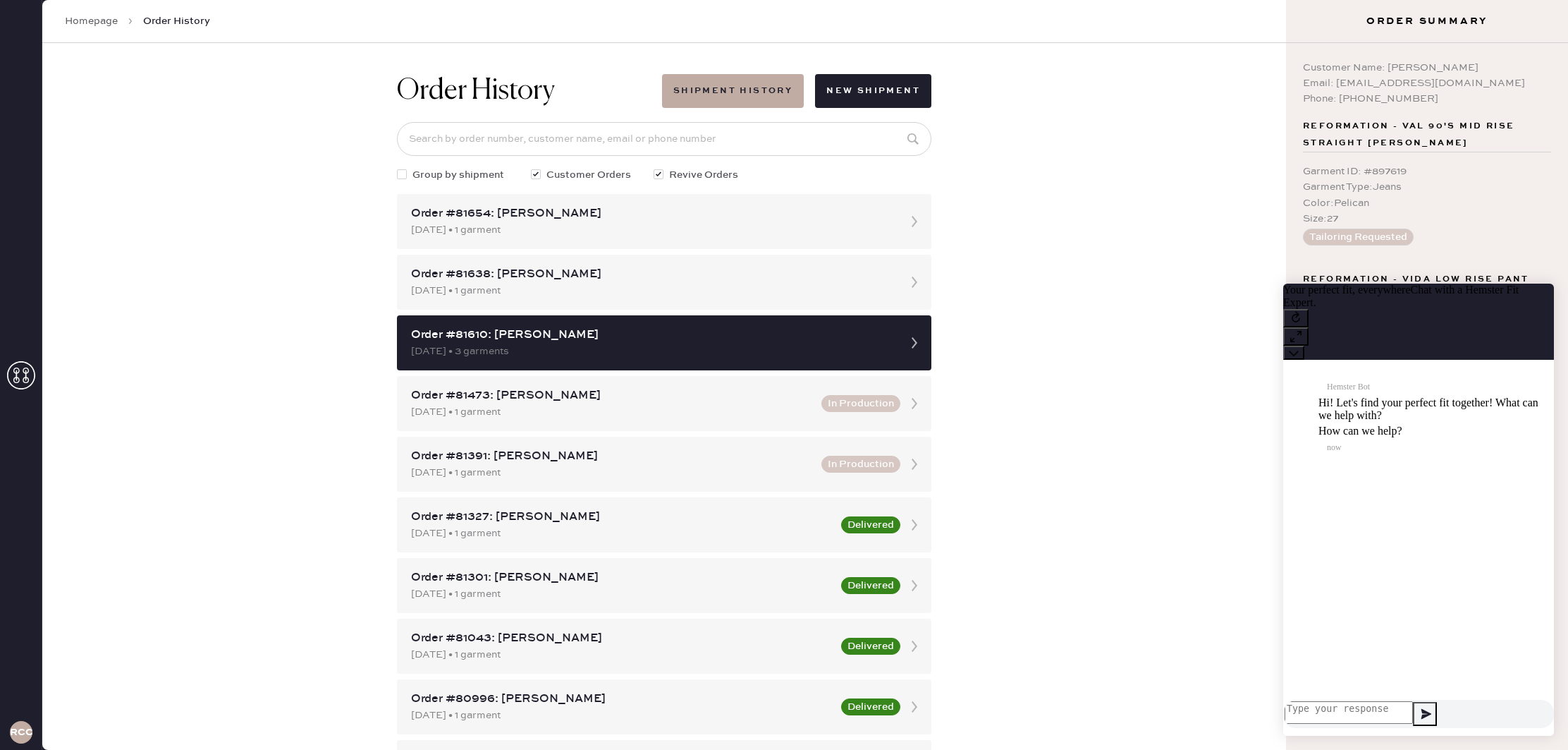
scroll to position [1, 0]
click at [1402, 713] on textarea at bounding box center [1349, 712] width 128 height 22
type textarea "My shipping label did not print"
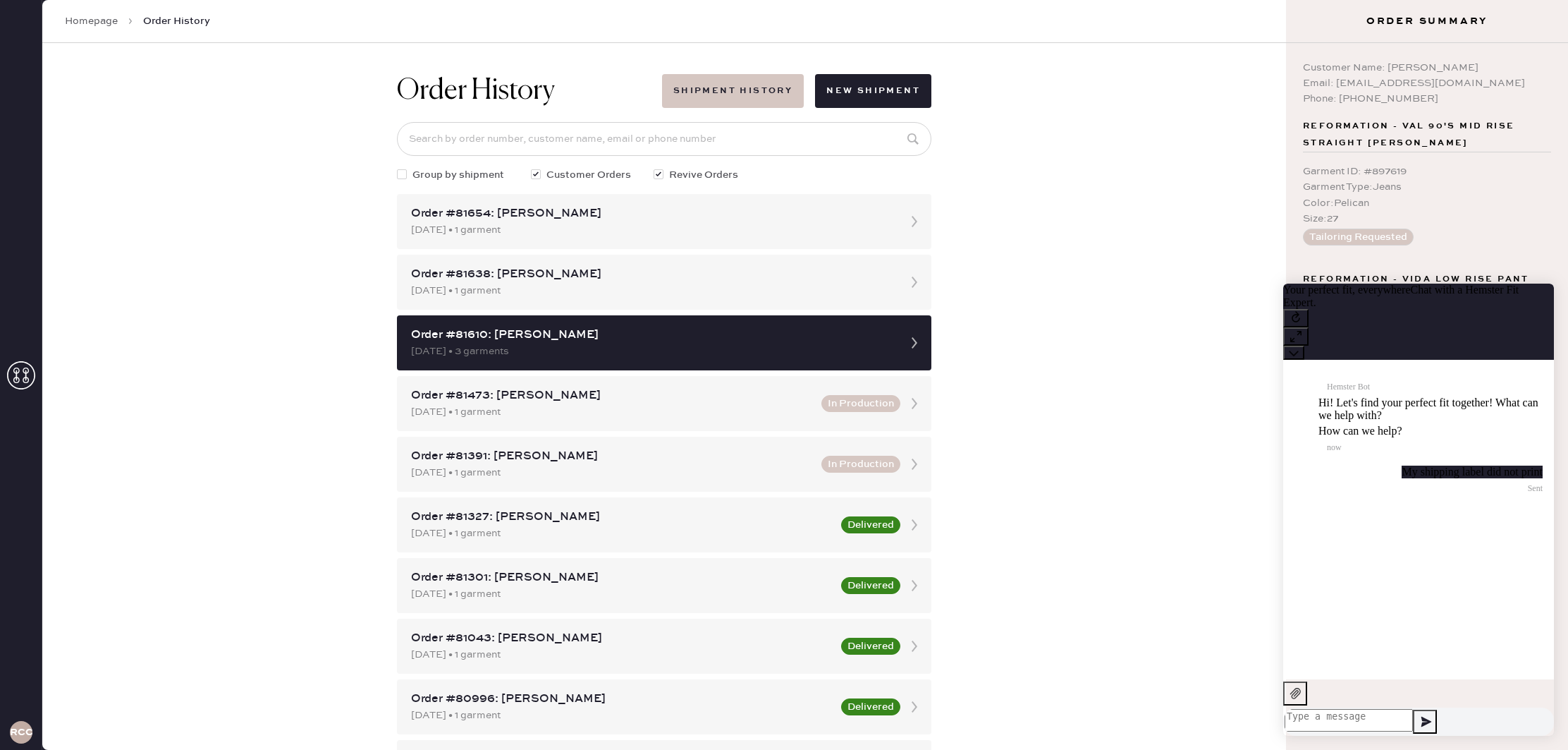
click at [733, 88] on button "Shipment History" at bounding box center [733, 91] width 141 height 34
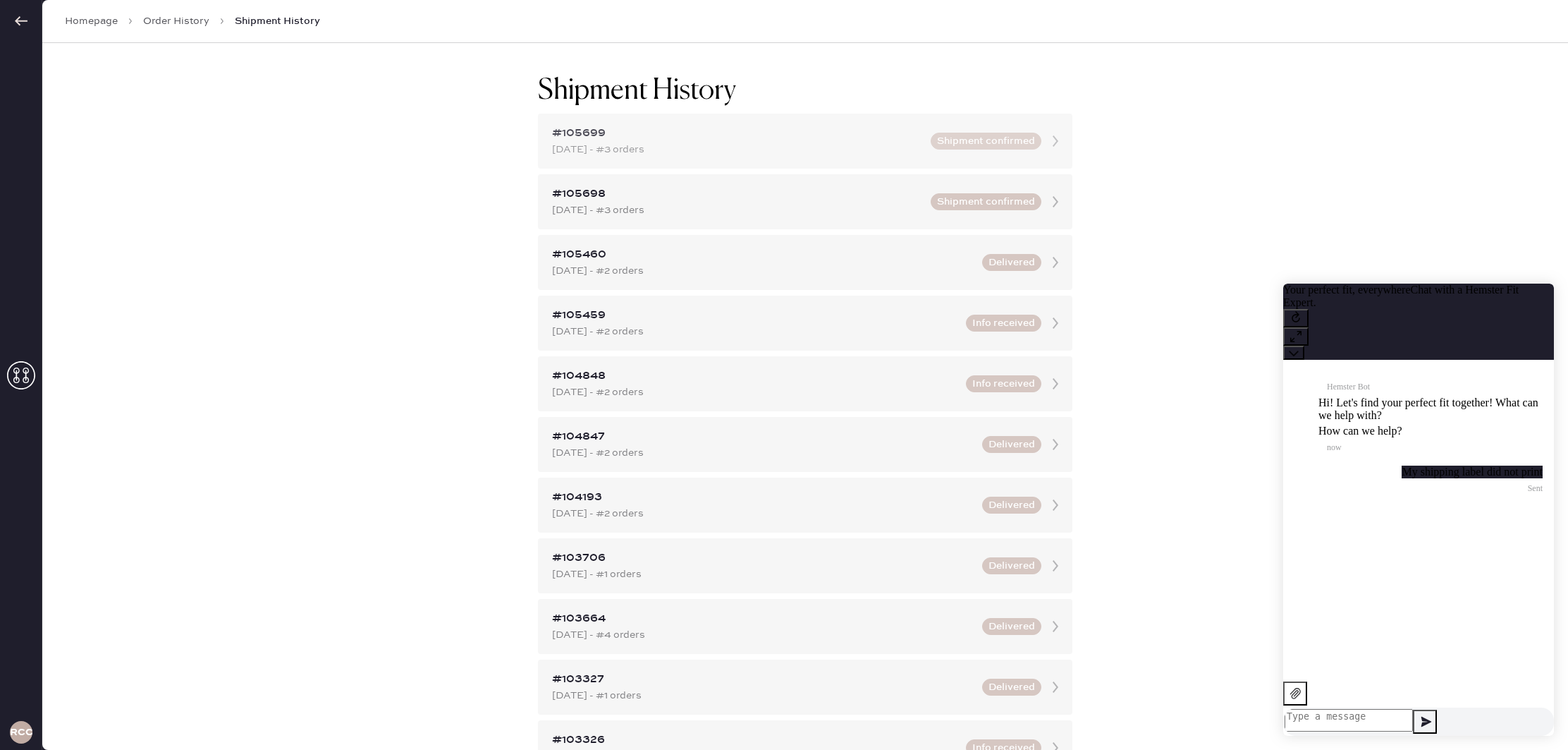
click at [777, 133] on div "#105699" at bounding box center [737, 132] width 371 height 17
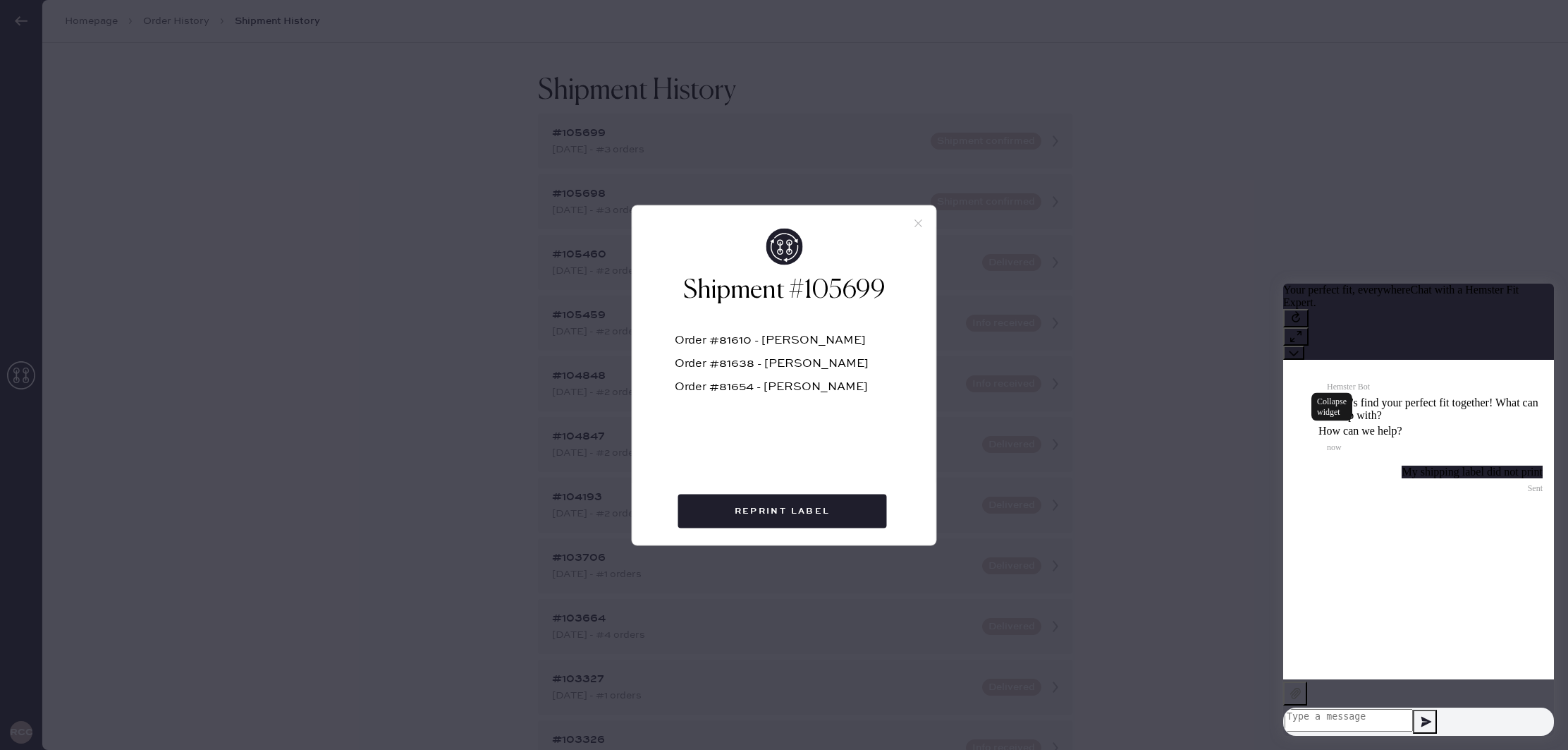
click at [1305, 345] on button at bounding box center [1294, 353] width 21 height 14
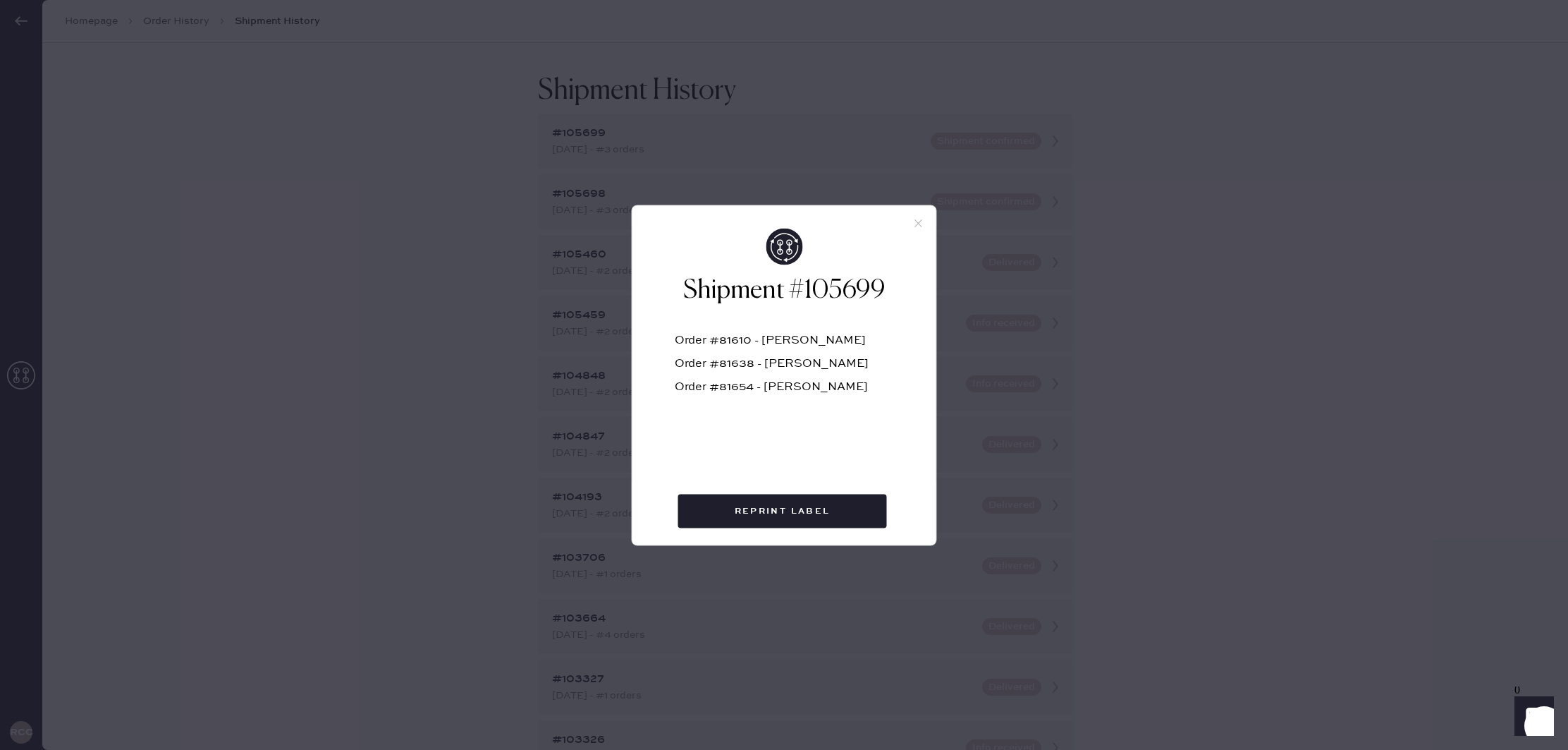
click at [1538, 714] on icon "Show" at bounding box center [1534, 715] width 16 height 17
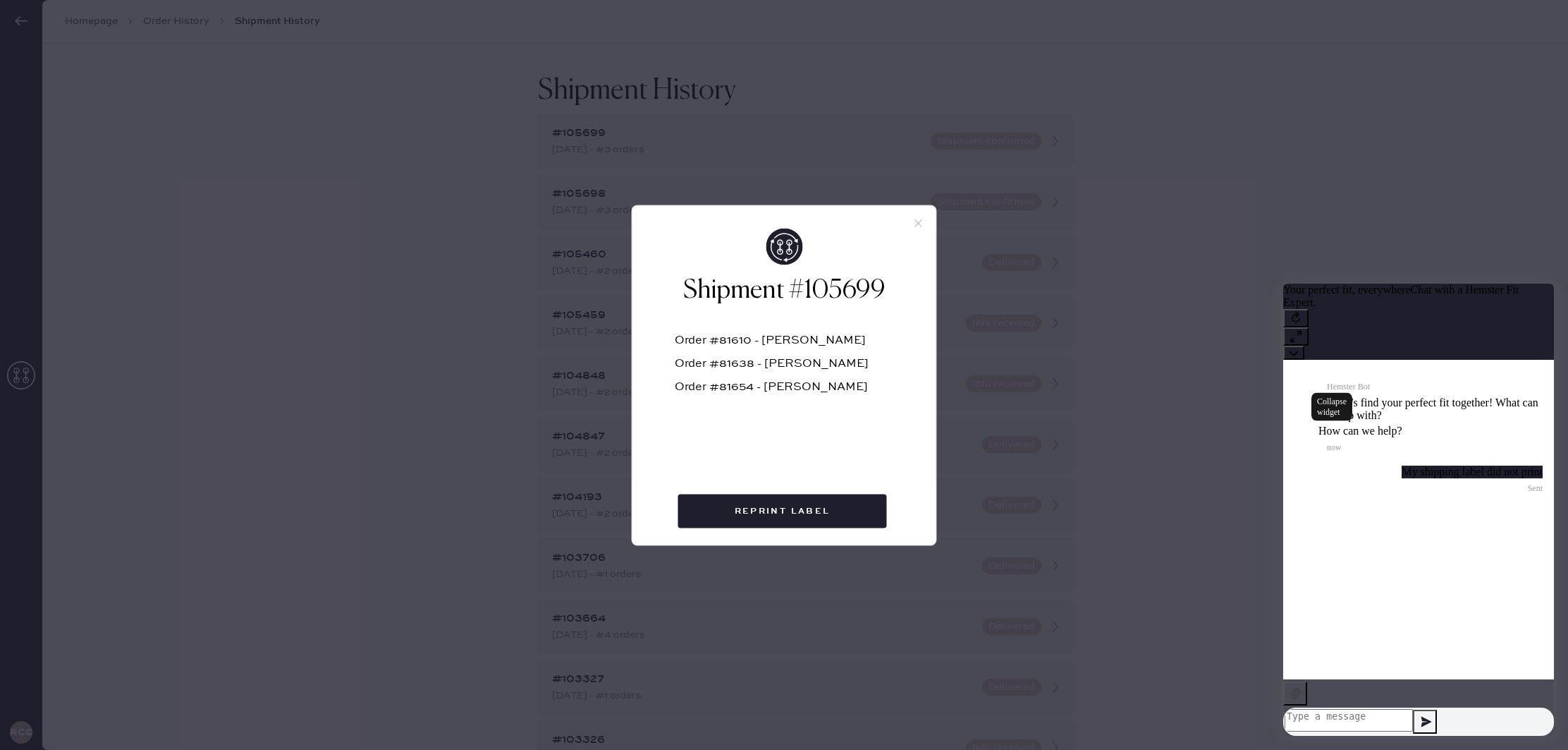
drag, startPoint x: 1538, startPoint y: 309, endPoint x: 2807, endPoint y: 578, distance: 1297.2
click at [1299, 347] on icon at bounding box center [1293, 352] width 10 height 10
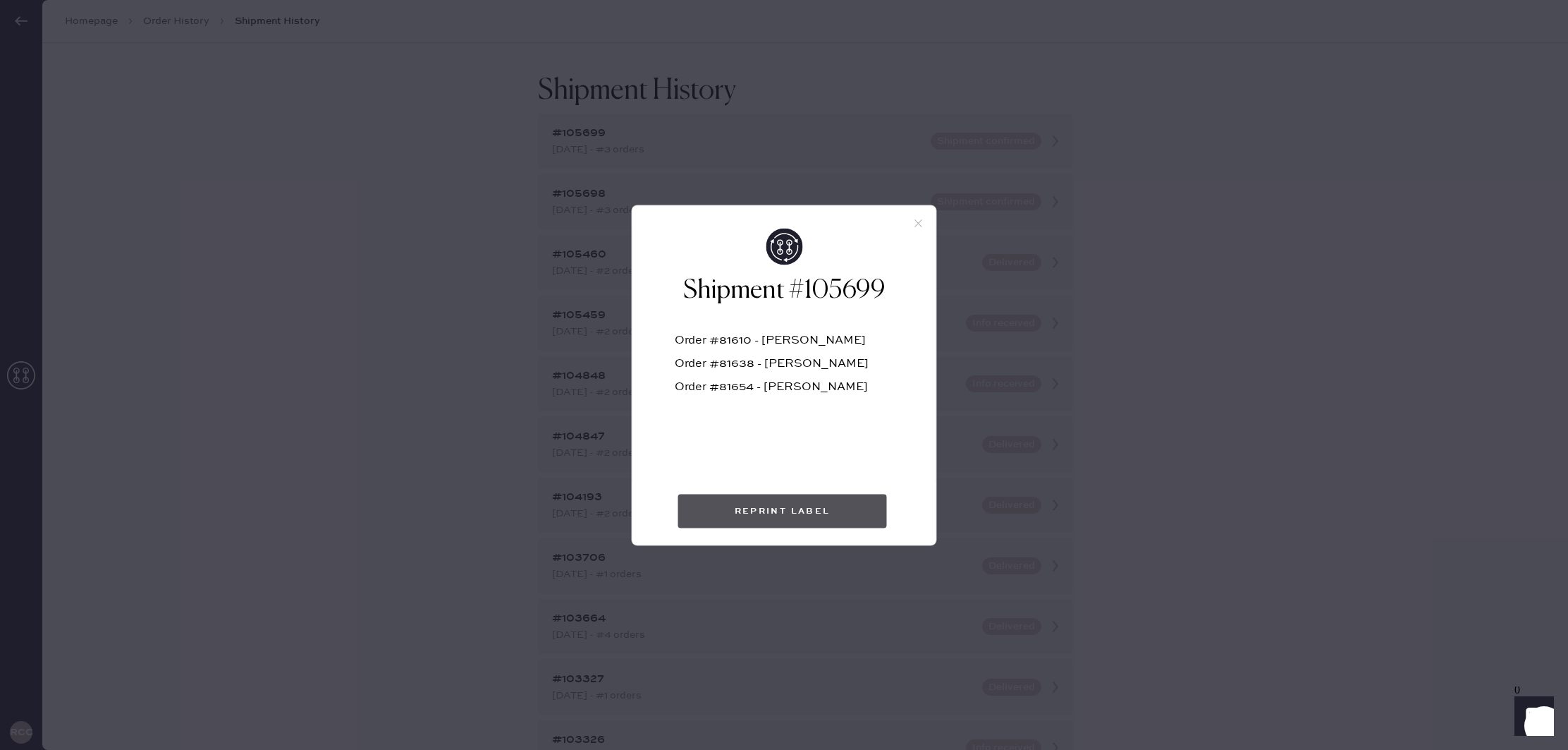
click at [800, 509] on button "Reprint Label" at bounding box center [782, 511] width 209 height 34
click at [916, 225] on use at bounding box center [918, 223] width 8 height 8
